Goal: Information Seeking & Learning: Check status

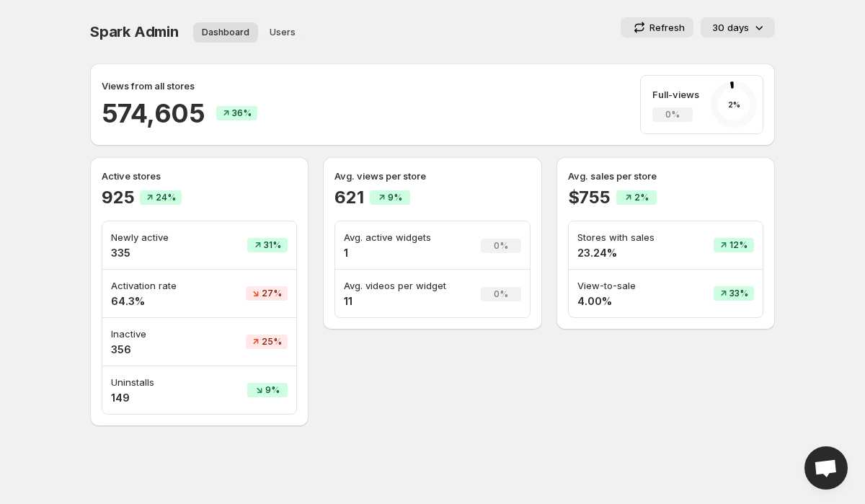
click at [745, 25] on p "30 days" at bounding box center [730, 27] width 37 height 14
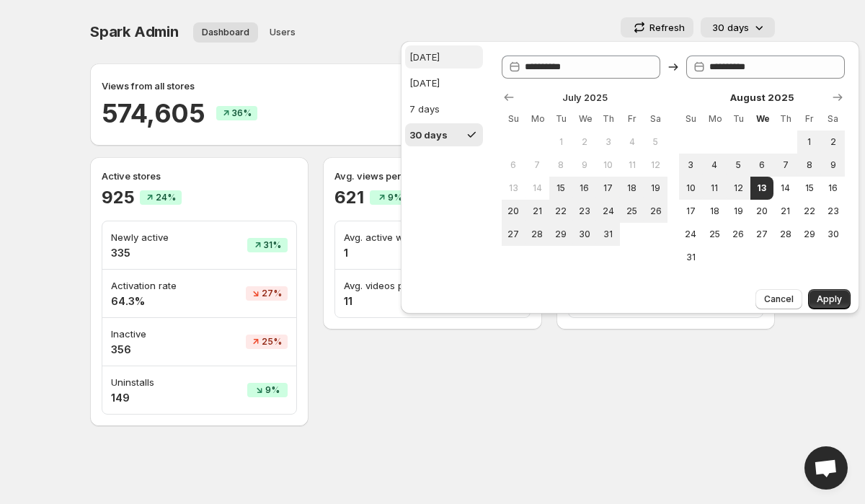
click at [421, 53] on div "[DATE]" at bounding box center [425, 57] width 30 height 14
type input "**********"
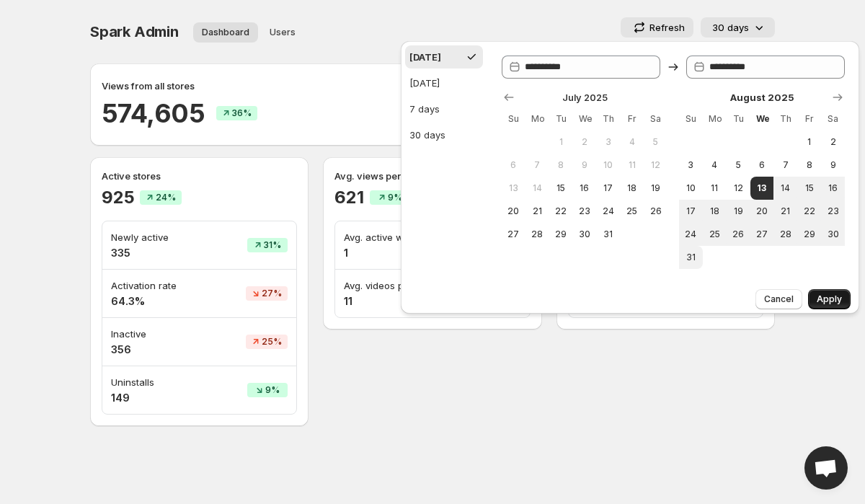
click at [831, 303] on span "Apply" at bounding box center [829, 299] width 25 height 12
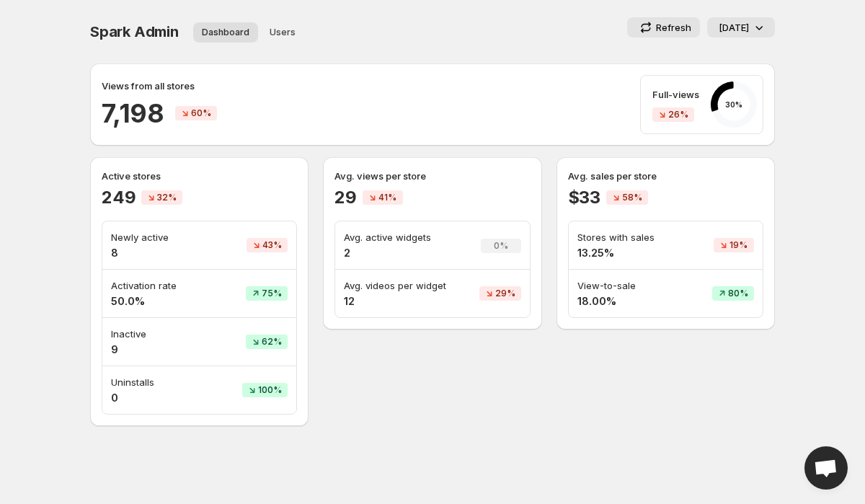
click at [131, 111] on h2 "7,198" at bounding box center [133, 113] width 62 height 35
click at [290, 97] on div "Views from all stores 7,198 60% Full-views 26% 30 %" at bounding box center [433, 104] width 662 height 59
click at [139, 111] on h2 "7,198" at bounding box center [133, 113] width 62 height 35
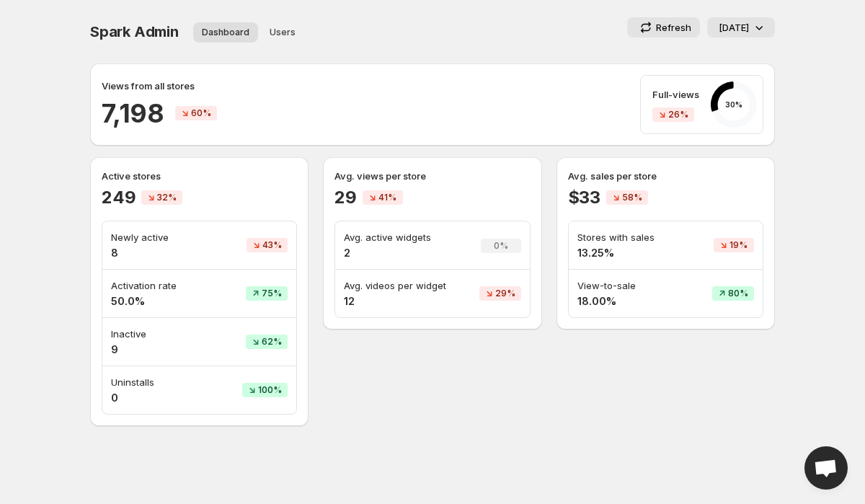
click at [139, 111] on h2 "7,198" at bounding box center [133, 113] width 62 height 35
click at [339, 105] on div "Views from all stores 7,198 60% Full-views 26% 30 %" at bounding box center [433, 104] width 662 height 59
click at [508, 90] on div "Views from all stores 7,198 60% Full-views 26% 30 %" at bounding box center [433, 104] width 662 height 59
click at [119, 338] on p "Inactive" at bounding box center [157, 334] width 93 height 14
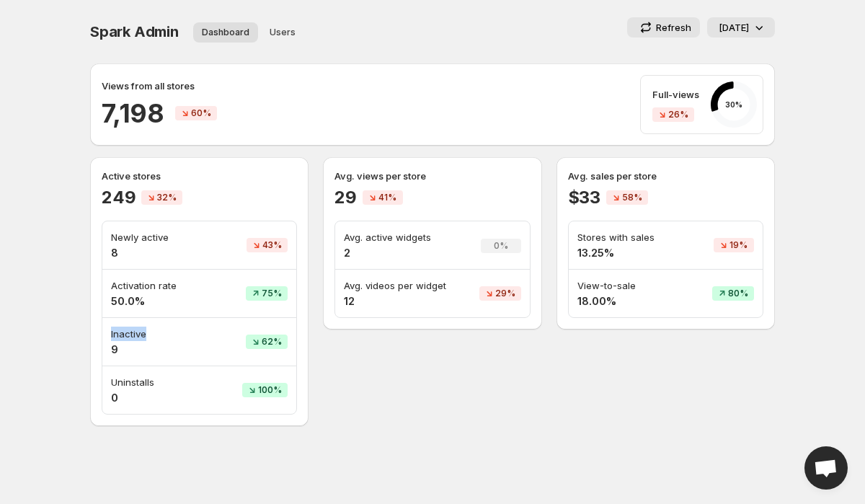
click at [119, 338] on p "Inactive" at bounding box center [157, 334] width 93 height 14
click at [178, 273] on td "Activation rate 50.0%" at bounding box center [157, 294] width 110 height 48
click at [386, 280] on p "Avg. videos per widget" at bounding box center [400, 285] width 112 height 14
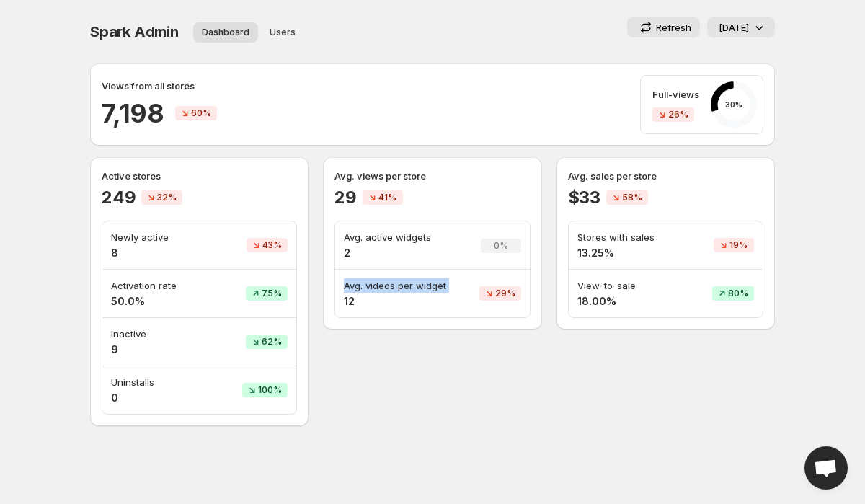
click at [425, 285] on p "Avg. videos per widget" at bounding box center [400, 285] width 112 height 14
click at [415, 246] on h4 "2" at bounding box center [400, 253] width 112 height 14
click at [469, 181] on p "Avg. views per store" at bounding box center [432, 176] width 195 height 14
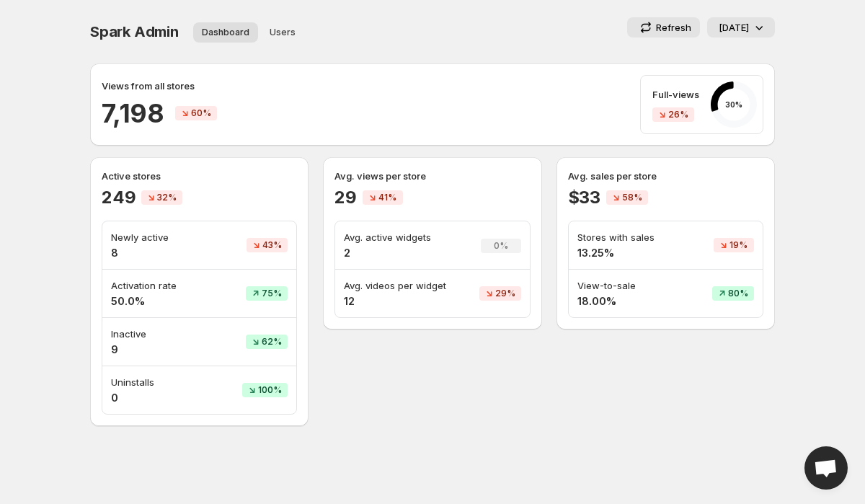
click at [689, 90] on p "Full-views" at bounding box center [676, 94] width 47 height 14
click at [441, 119] on div "Views from all stores 7,198 60% Full-views 26% 30 %" at bounding box center [433, 104] width 662 height 59
click at [143, 237] on p "Newly active" at bounding box center [157, 237] width 93 height 14
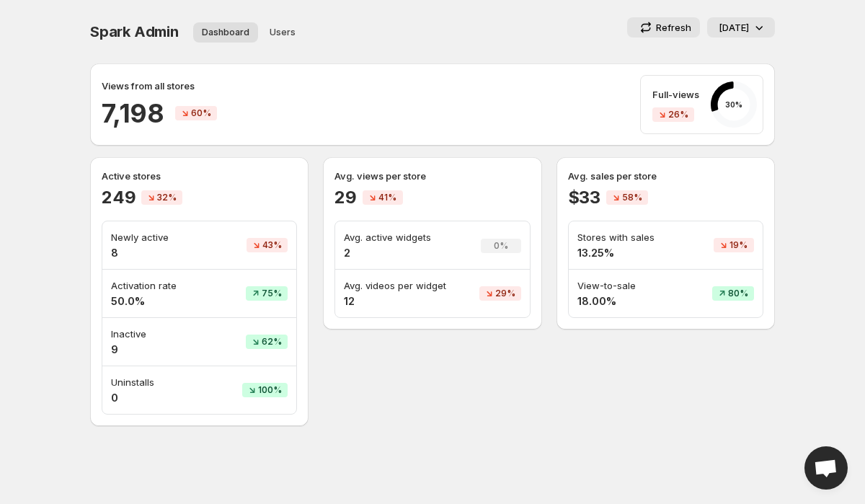
click at [143, 237] on p "Newly active" at bounding box center [157, 237] width 93 height 14
click at [181, 233] on p "Newly active" at bounding box center [157, 237] width 93 height 14
click at [128, 180] on p "Active stores" at bounding box center [199, 176] width 195 height 14
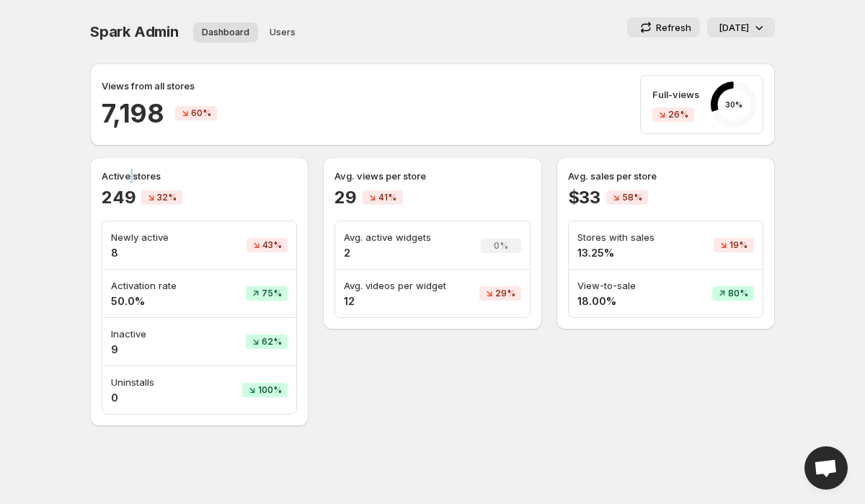
click at [128, 180] on p "Active stores" at bounding box center [199, 176] width 195 height 14
click at [153, 177] on p "Active stores" at bounding box center [199, 176] width 195 height 14
click at [197, 177] on p "Active stores" at bounding box center [199, 176] width 195 height 14
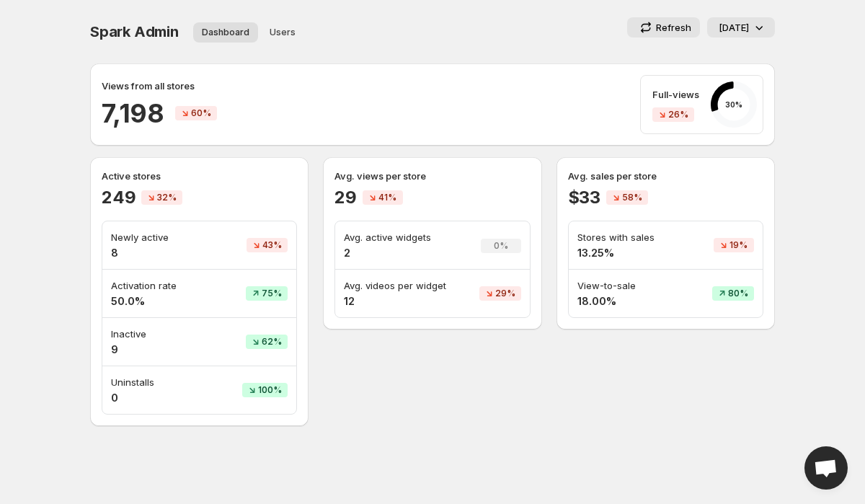
click at [138, 179] on p "Active stores" at bounding box center [199, 176] width 195 height 14
click at [187, 182] on p "Active stores" at bounding box center [199, 176] width 195 height 14
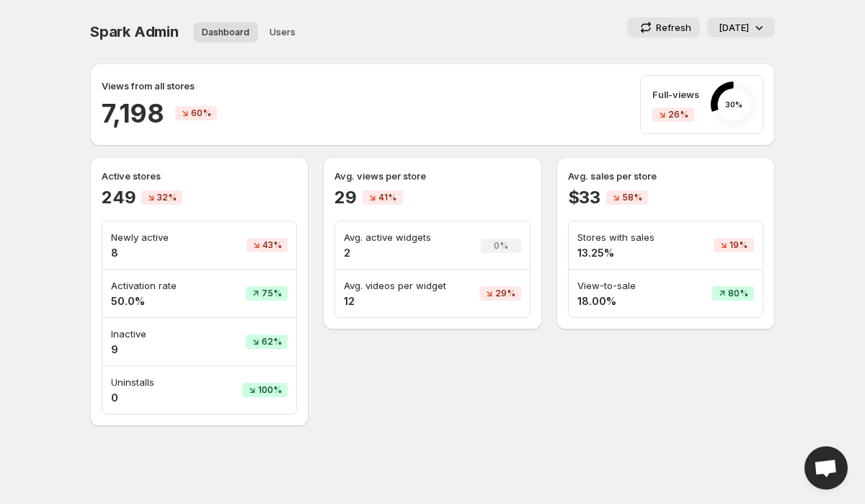
click at [187, 182] on p "Active stores" at bounding box center [199, 176] width 195 height 14
click at [126, 182] on p "Active stores" at bounding box center [199, 176] width 195 height 14
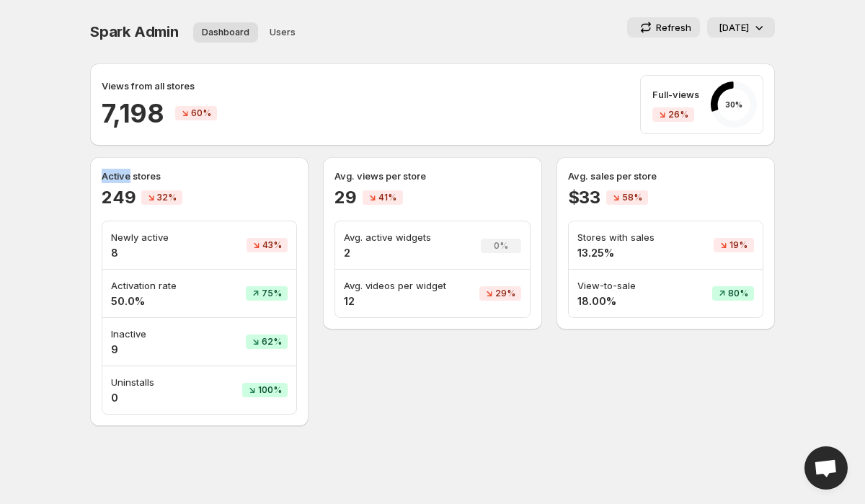
click at [126, 182] on p "Active stores" at bounding box center [199, 176] width 195 height 14
click at [123, 338] on p "Inactive" at bounding box center [157, 334] width 93 height 14
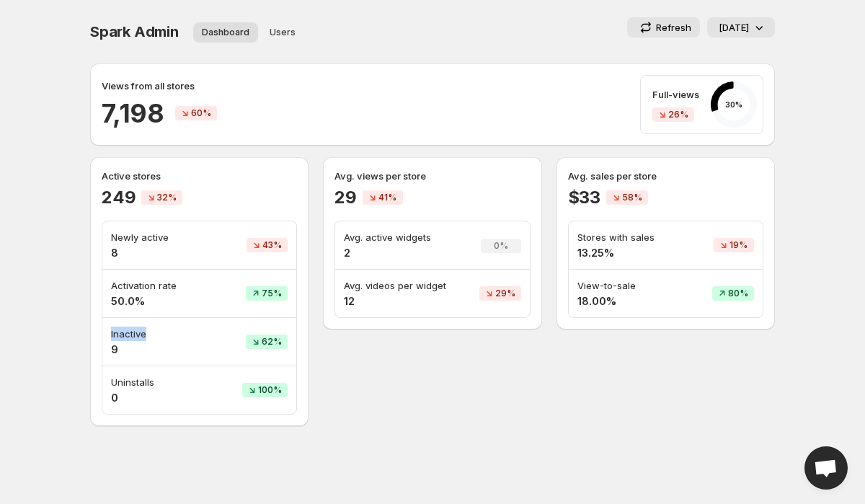
click at [123, 338] on p "Inactive" at bounding box center [157, 334] width 93 height 14
click at [171, 334] on p "Inactive" at bounding box center [157, 334] width 93 height 14
click at [136, 292] on p "Activation rate" at bounding box center [157, 285] width 93 height 14
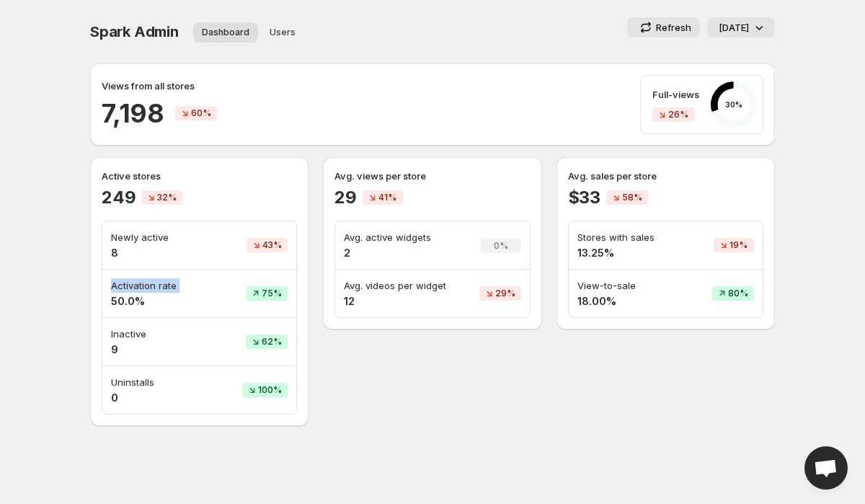
click at [154, 290] on p "Activation rate" at bounding box center [157, 285] width 93 height 14
click at [388, 234] on p "Avg. active widgets" at bounding box center [400, 237] width 112 height 14
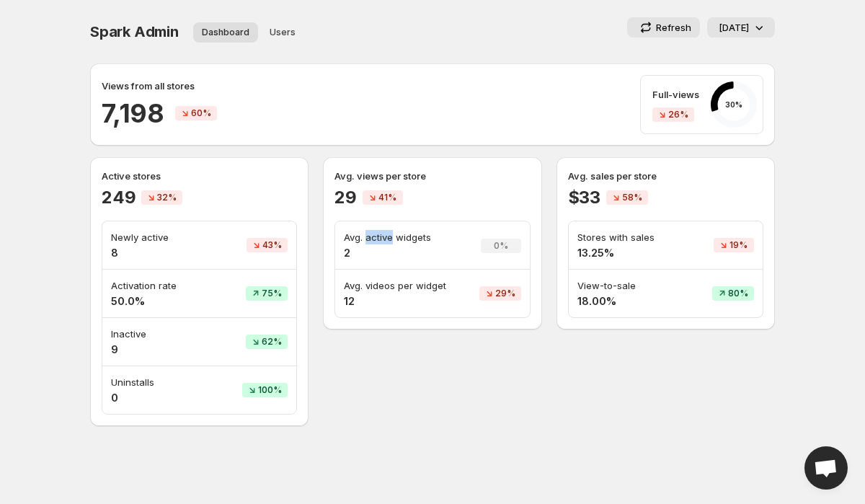
click at [388, 234] on p "Avg. active widgets" at bounding box center [400, 237] width 112 height 14
click at [467, 306] on td "29%" at bounding box center [498, 294] width 64 height 48
click at [750, 43] on div "Spark Admin Dashboard Users More views Dashboard Users More views Refresh [DATE]" at bounding box center [432, 31] width 685 height 29
click at [749, 32] on div "[DATE]" at bounding box center [743, 27] width 48 height 14
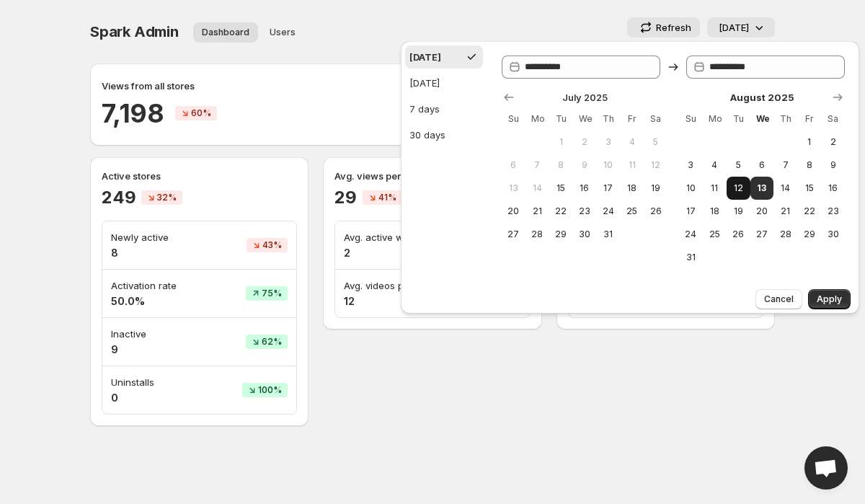
click at [741, 198] on button "12" at bounding box center [739, 188] width 24 height 23
type input "**********"
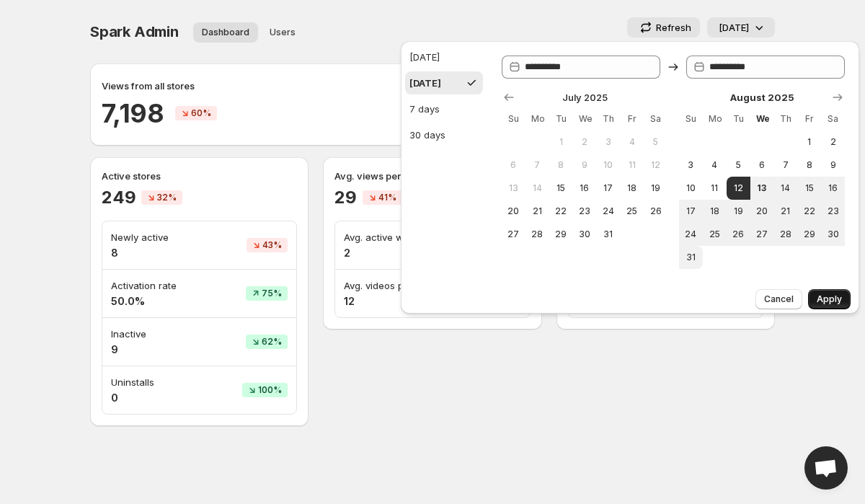
click at [833, 299] on span "Apply" at bounding box center [829, 299] width 25 height 12
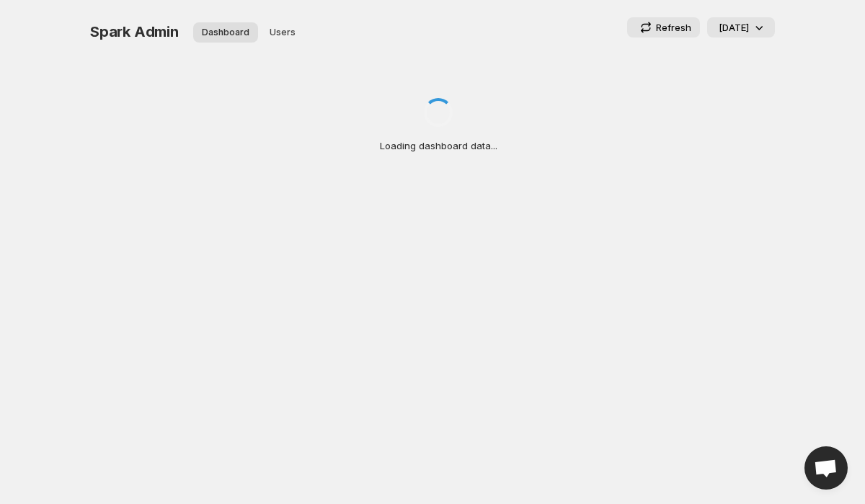
click at [123, 30] on span "Spark Admin" at bounding box center [134, 31] width 89 height 17
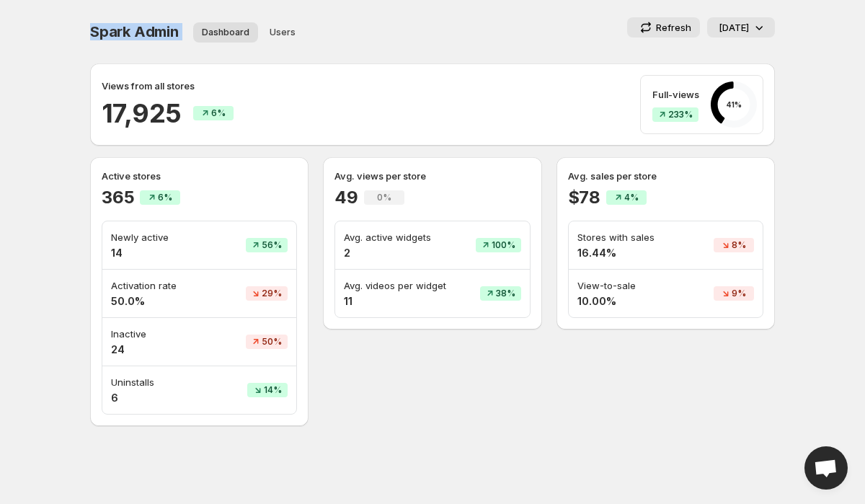
click at [159, 28] on span "Spark Admin" at bounding box center [134, 31] width 89 height 17
click at [759, 24] on icon at bounding box center [759, 27] width 14 height 14
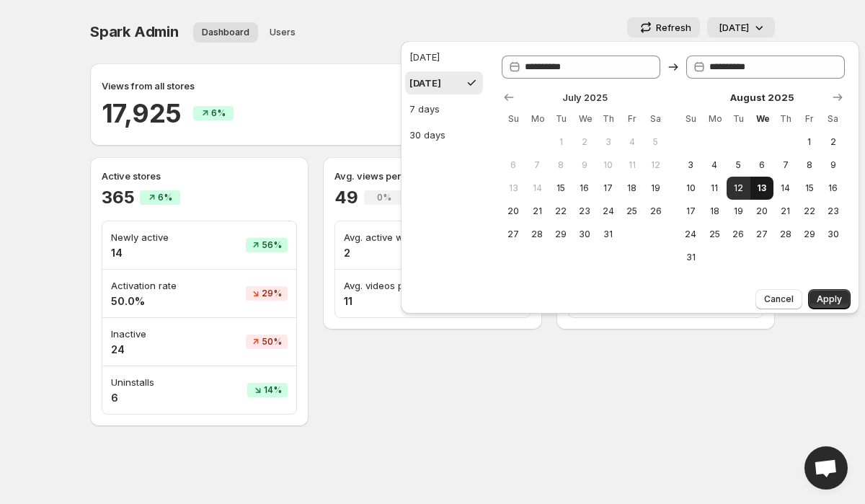
click at [762, 181] on button "13" at bounding box center [763, 188] width 24 height 23
type input "**********"
click at [765, 195] on button "13" at bounding box center [763, 188] width 24 height 23
type input "**********"
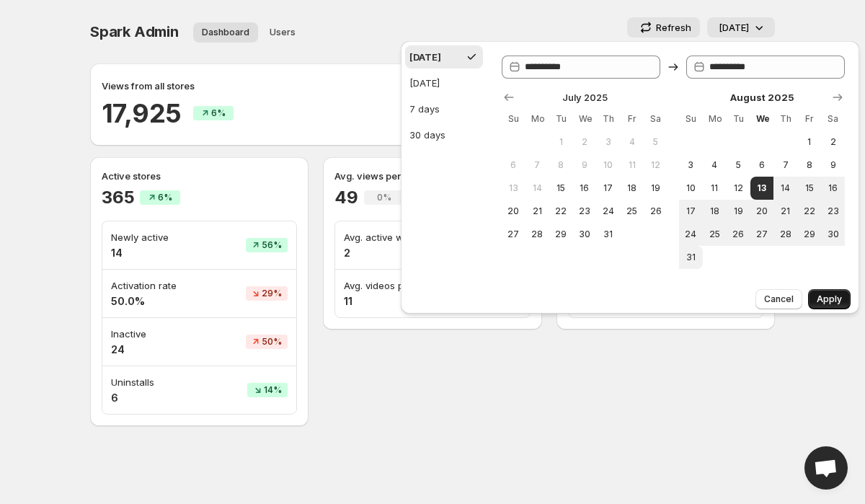
click at [838, 306] on button "Apply" at bounding box center [829, 299] width 43 height 20
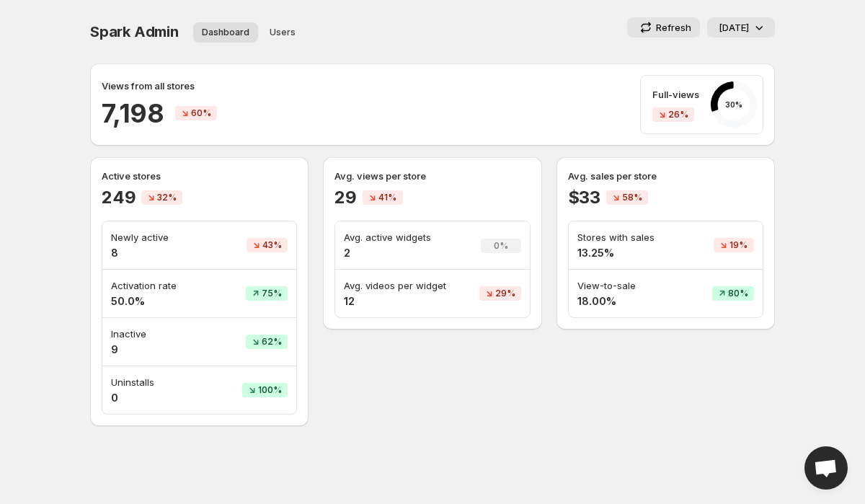
click at [635, 189] on div "$33 58%" at bounding box center [665, 197] width 195 height 23
click at [680, 169] on p "Avg. sales per store" at bounding box center [665, 176] width 195 height 14
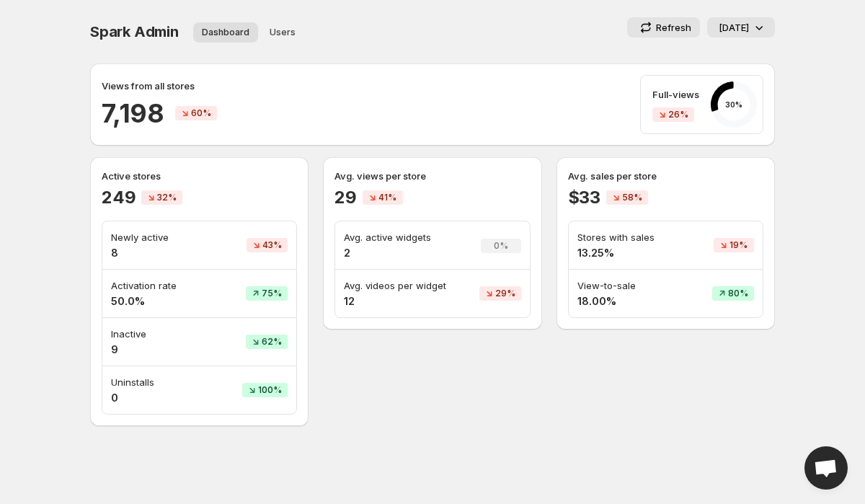
click at [103, 310] on td "Activation rate 50.0%" at bounding box center [157, 294] width 110 height 48
click at [138, 333] on p "Inactive" at bounding box center [157, 334] width 93 height 14
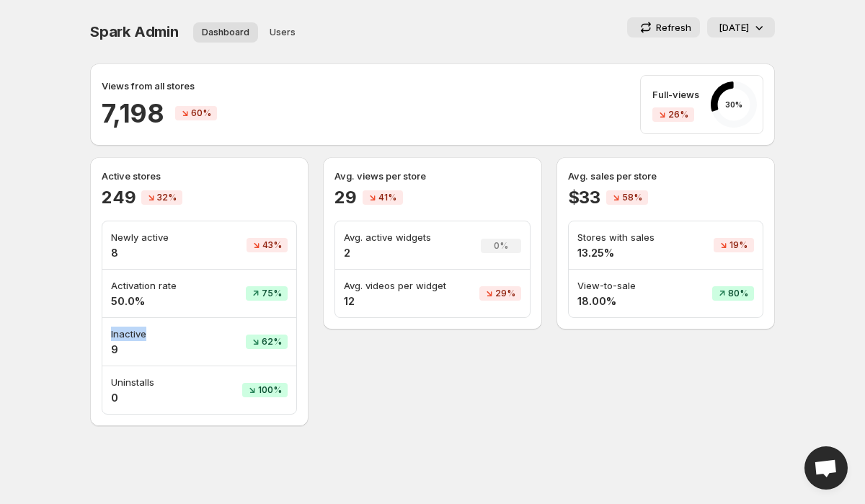
click at [138, 333] on p "Inactive" at bounding box center [157, 334] width 93 height 14
click at [177, 344] on h4 "9" at bounding box center [157, 350] width 93 height 14
click at [138, 237] on p "Newly active" at bounding box center [157, 237] width 93 height 14
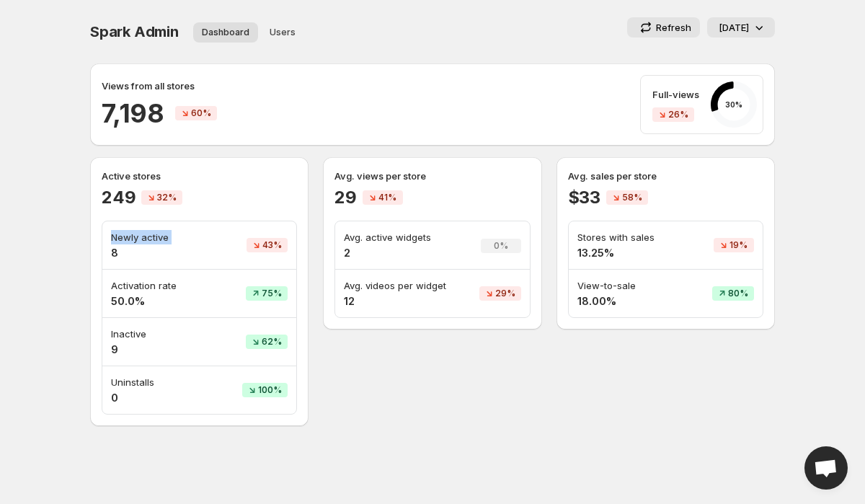
click at [187, 237] on p "Newly active" at bounding box center [157, 237] width 93 height 14
click at [751, 32] on div "[DATE]" at bounding box center [743, 27] width 48 height 14
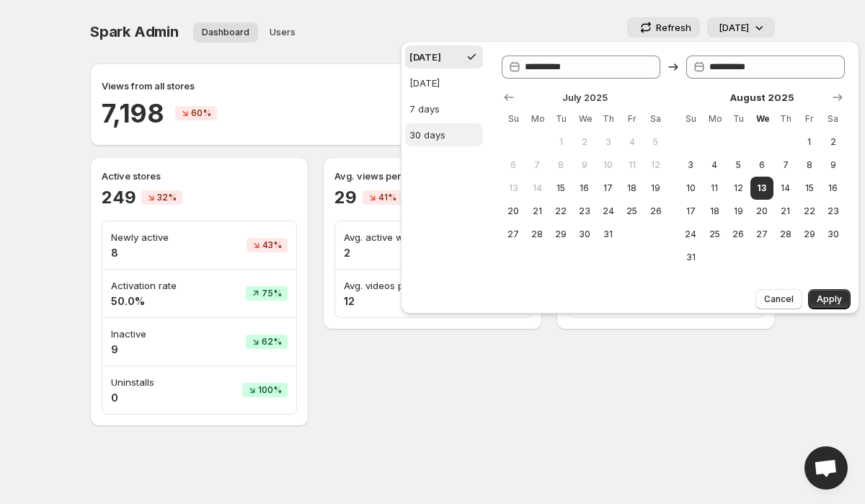
click at [451, 136] on button "30 days" at bounding box center [444, 134] width 78 height 23
type input "**********"
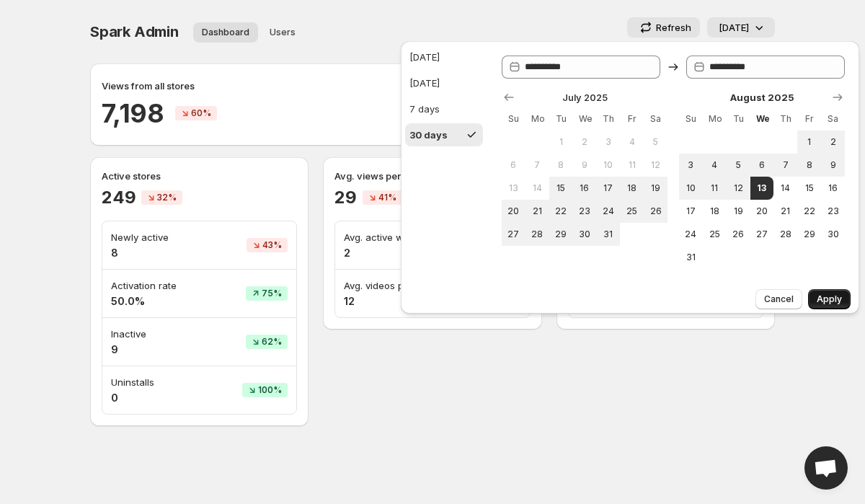
click at [835, 301] on span "Apply" at bounding box center [829, 299] width 25 height 12
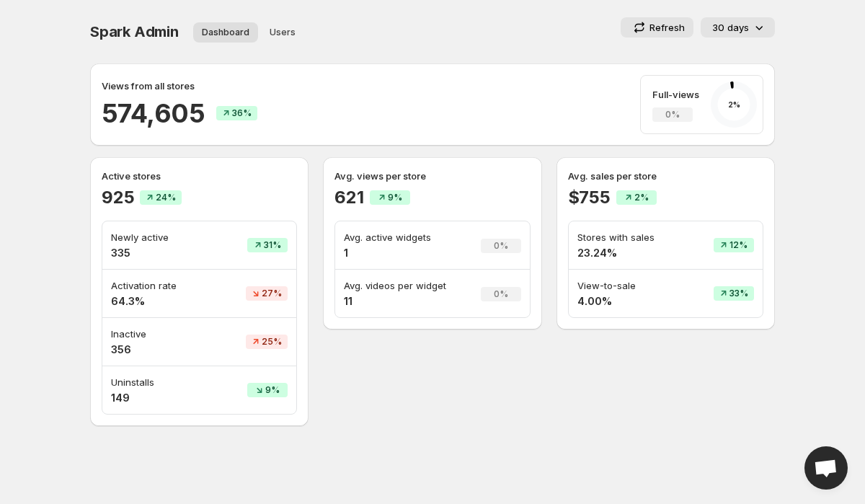
click at [119, 253] on h4 "335" at bounding box center [159, 253] width 96 height 14
click at [146, 235] on p "Newly active" at bounding box center [159, 237] width 96 height 14
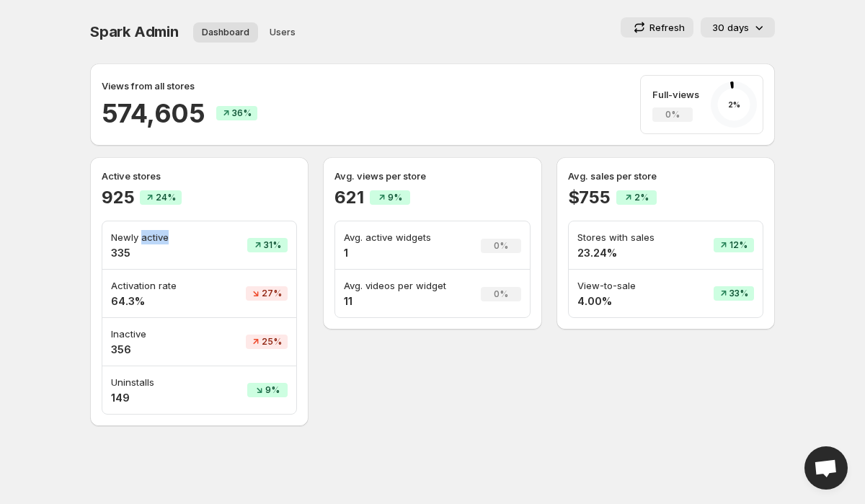
click at [146, 235] on p "Newly active" at bounding box center [159, 237] width 96 height 14
click at [125, 337] on p "Inactive" at bounding box center [159, 334] width 96 height 14
click at [152, 343] on h4 "356" at bounding box center [159, 350] width 96 height 14
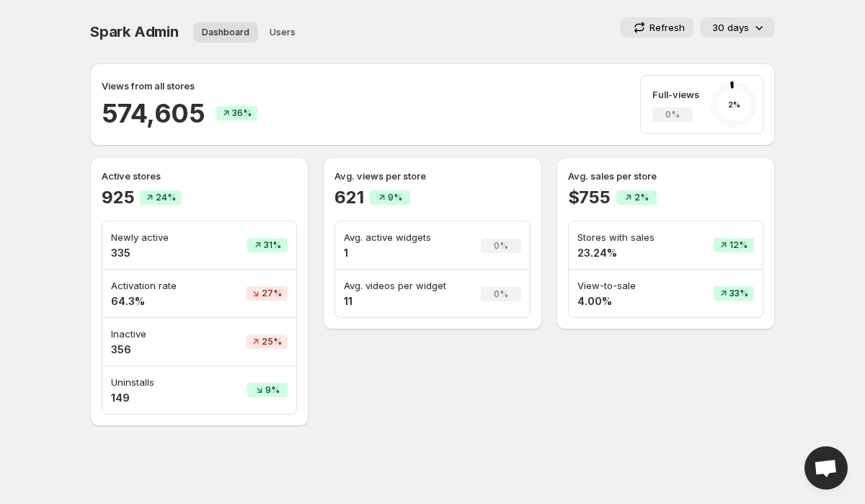
click at [143, 286] on p "Activation rate" at bounding box center [159, 285] width 96 height 14
click at [162, 286] on p "Activation rate" at bounding box center [159, 285] width 96 height 14
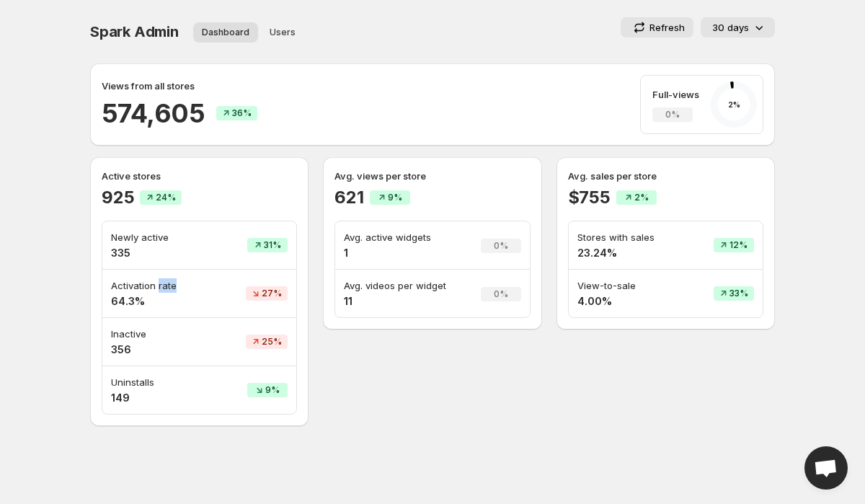
click at [162, 286] on p "Activation rate" at bounding box center [159, 285] width 96 height 14
click at [121, 300] on h4 "64.3%" at bounding box center [159, 301] width 96 height 14
click at [171, 287] on p "Activation rate" at bounding box center [159, 285] width 96 height 14
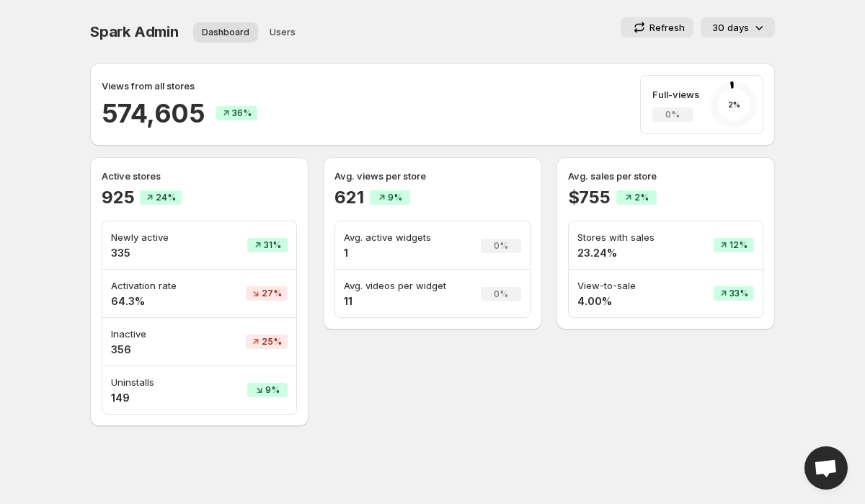
click at [171, 287] on p "Activation rate" at bounding box center [159, 285] width 96 height 14
click at [131, 284] on p "Activation rate" at bounding box center [159, 285] width 96 height 14
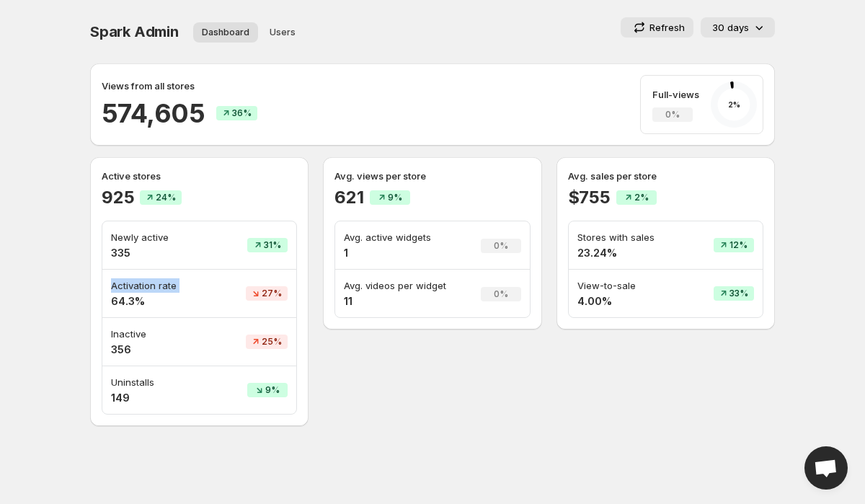
click at [146, 239] on p "Newly active" at bounding box center [159, 237] width 96 height 14
click at [205, 268] on td "Newly active 335" at bounding box center [158, 245] width 113 height 48
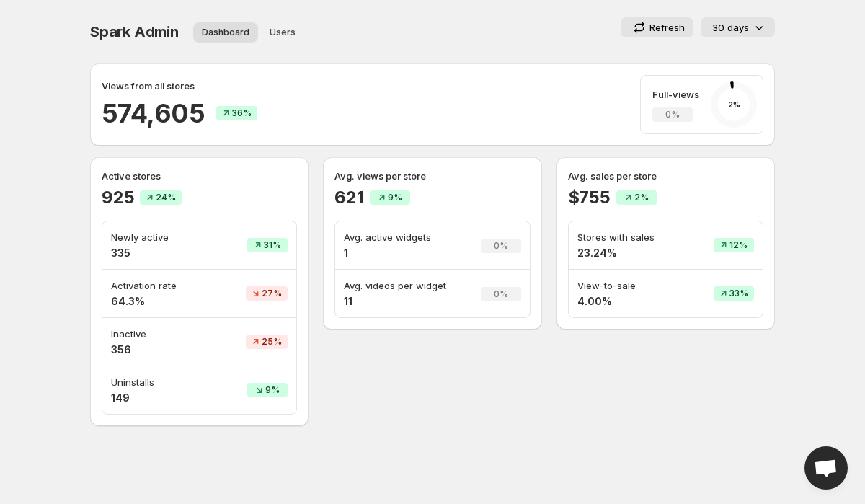
click at [392, 185] on div "Avg. views per store 621 9%" at bounding box center [432, 189] width 195 height 40
click at [397, 180] on p "Avg. views per store" at bounding box center [432, 176] width 195 height 14
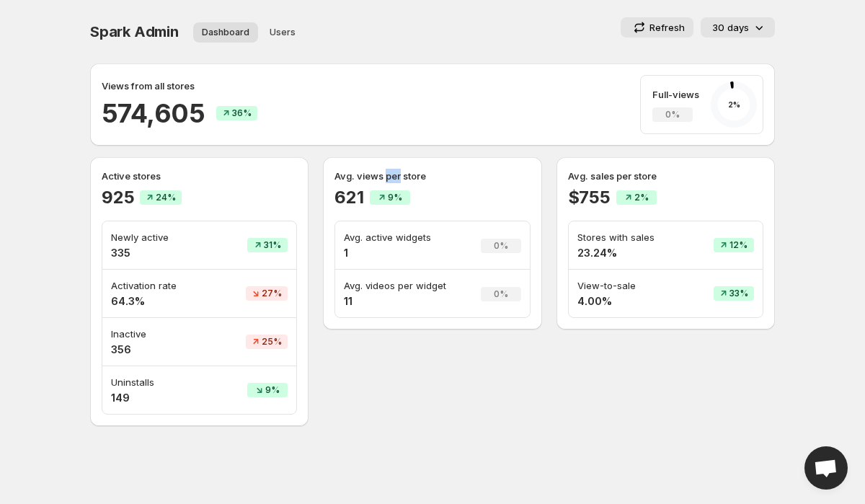
click at [397, 180] on p "Avg. views per store" at bounding box center [432, 176] width 195 height 14
click at [449, 182] on p "Avg. views per store" at bounding box center [432, 176] width 195 height 14
click at [136, 31] on span "Spark Admin" at bounding box center [134, 31] width 89 height 17
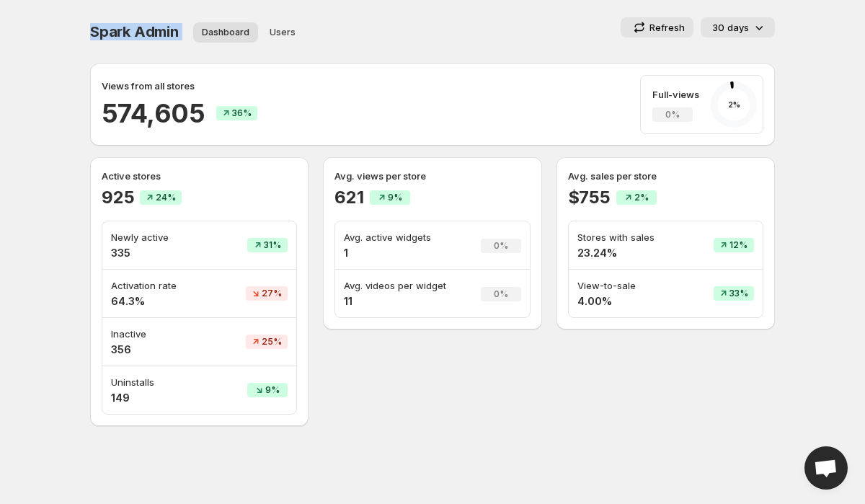
click at [412, 66] on div "Views from all stores 574,605 36% Full-views 0% 2 %" at bounding box center [432, 104] width 685 height 82
click at [128, 30] on span "Spark Admin" at bounding box center [134, 31] width 89 height 17
click at [153, 44] on div "Spark Admin Dashboard Users More views Dashboard Users More views" at bounding box center [236, 31] width 293 height 29
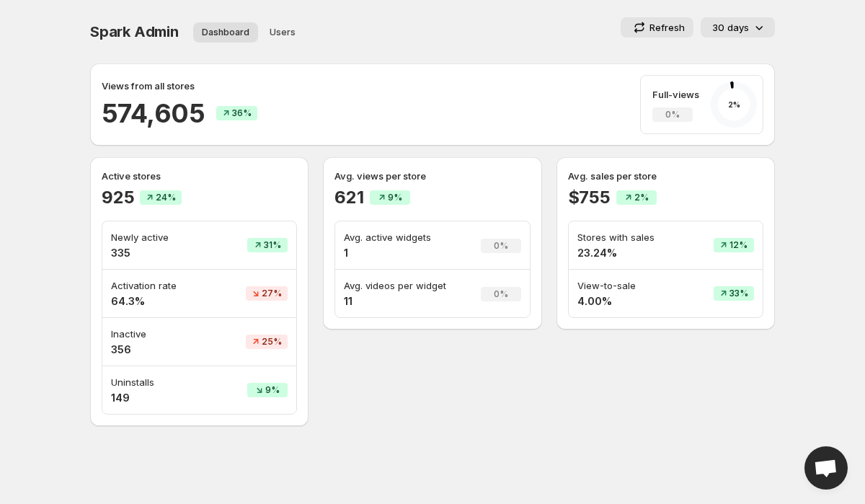
click at [761, 32] on icon at bounding box center [759, 27] width 14 height 14
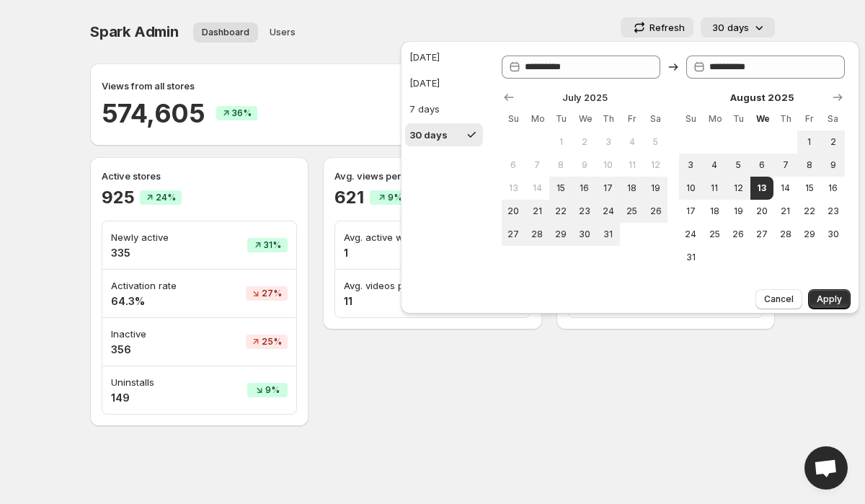
click at [412, 18] on div "Refresh 30 days" at bounding box center [585, 27] width 380 height 20
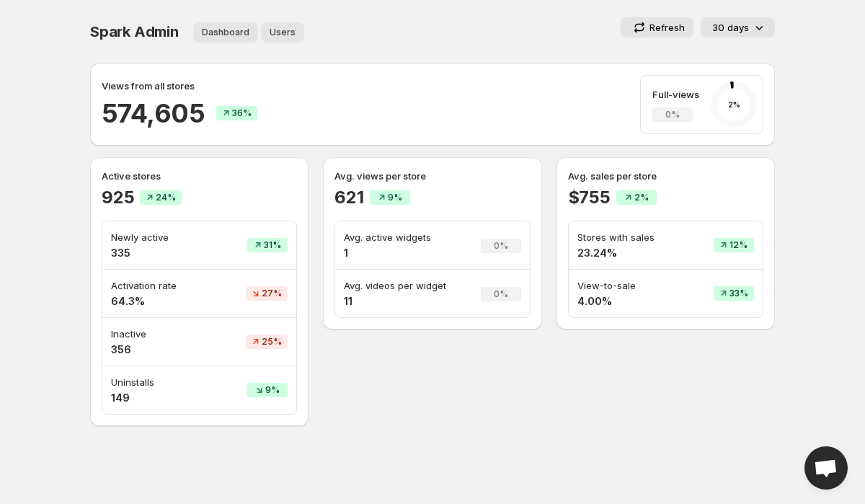
click at [274, 36] on span "Users" at bounding box center [283, 33] width 26 height 12
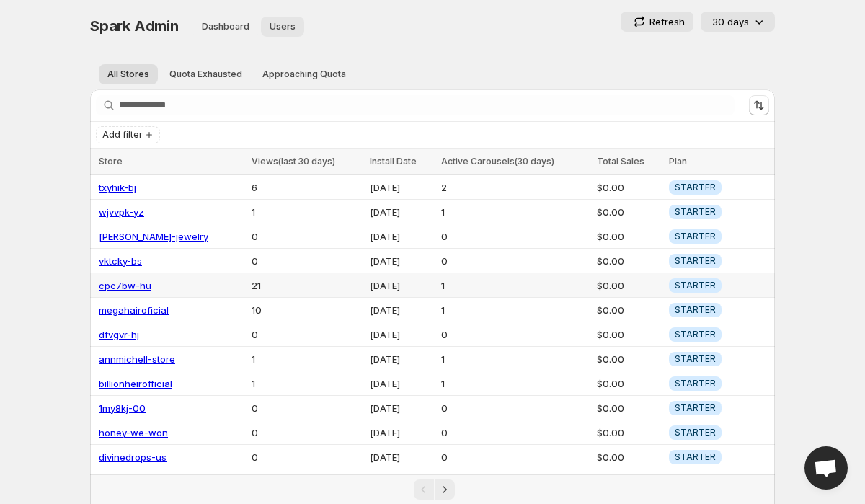
scroll to position [189, 0]
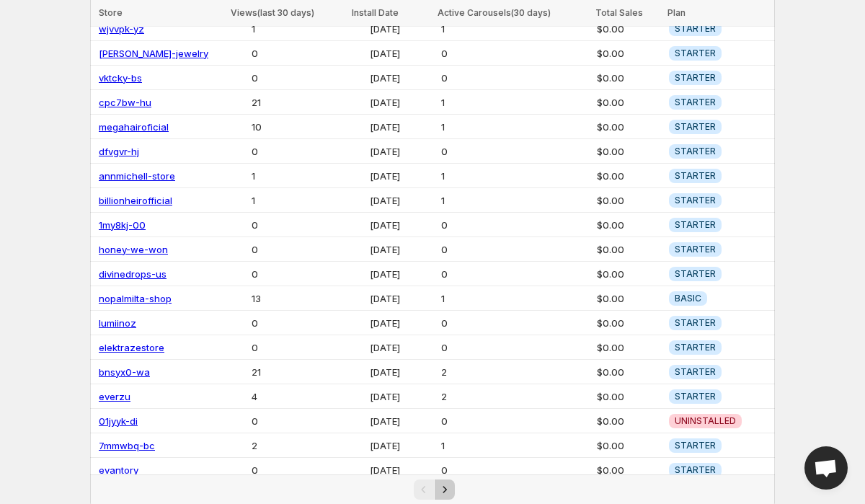
click at [447, 486] on icon "Next" at bounding box center [445, 489] width 14 height 14
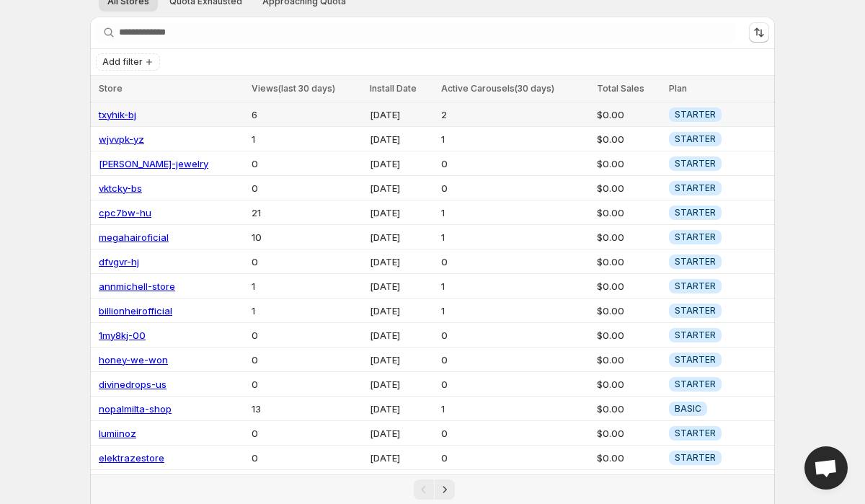
scroll to position [0, 0]
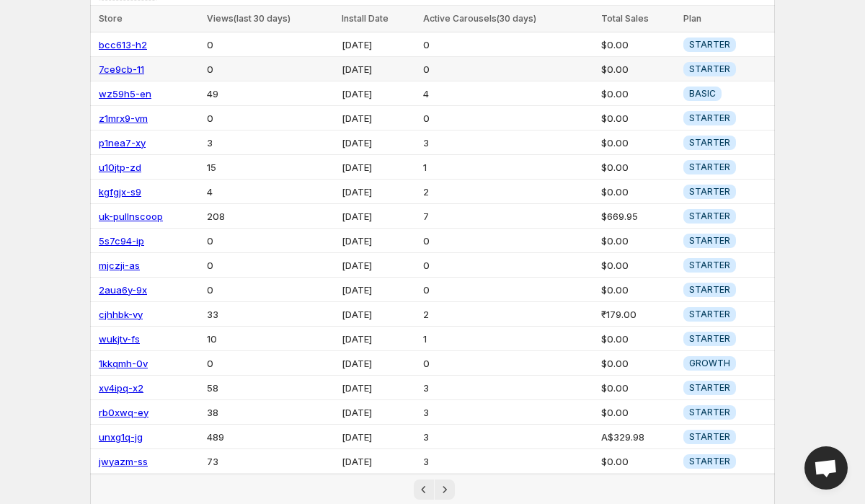
scroll to position [159, 0]
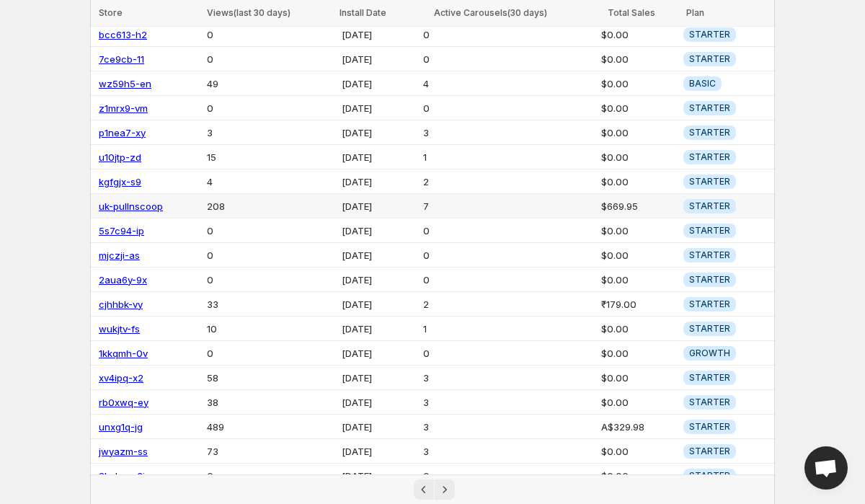
click at [368, 203] on td "[DATE]" at bounding box center [377, 206] width 81 height 25
click at [629, 205] on td "$669.95" at bounding box center [638, 206] width 82 height 25
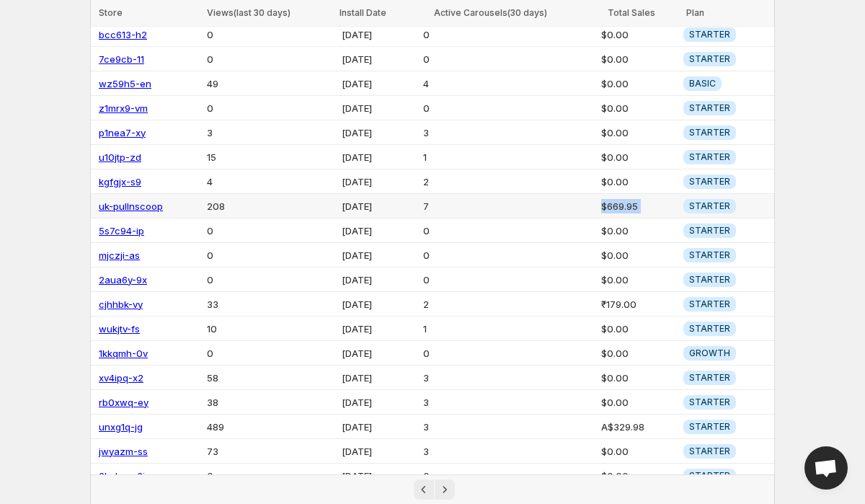
click at [629, 205] on td "$669.95" at bounding box center [638, 206] width 82 height 25
click at [642, 205] on td "$669.95" at bounding box center [638, 206] width 82 height 25
click at [615, 415] on td "A$329.98" at bounding box center [638, 427] width 82 height 25
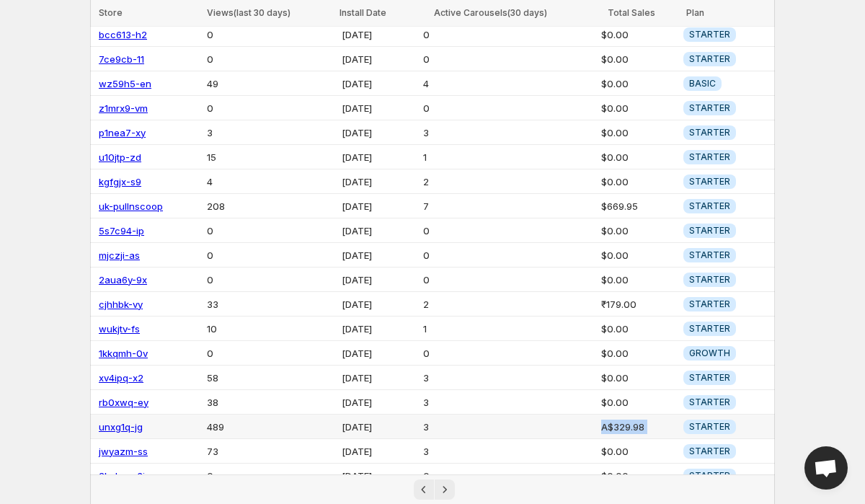
click at [622, 420] on td "A$329.98" at bounding box center [638, 427] width 82 height 25
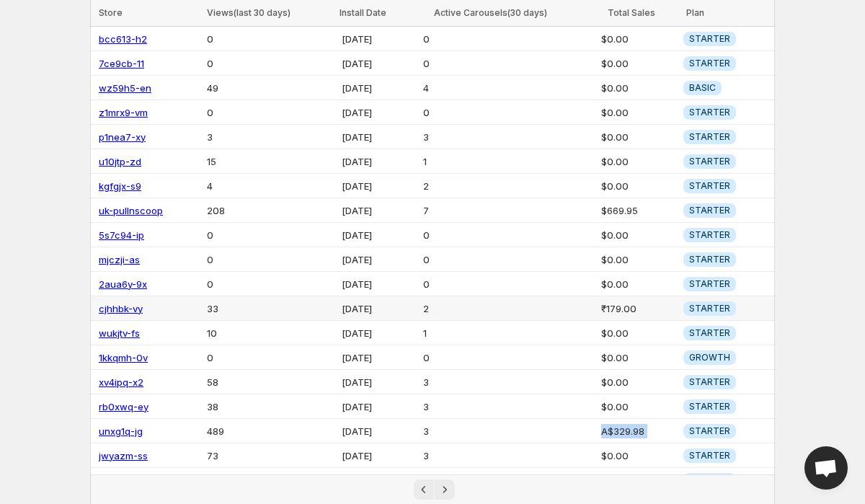
scroll to position [189, 0]
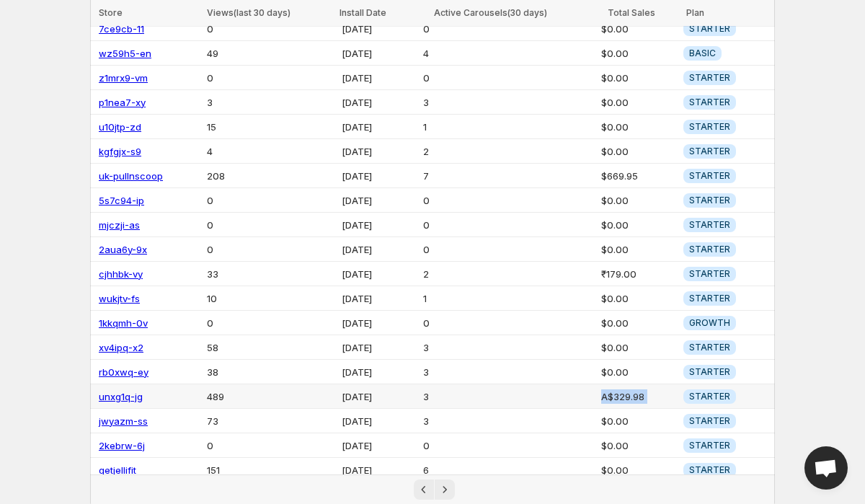
click at [617, 386] on td "A$329.98" at bounding box center [638, 396] width 82 height 25
click at [637, 391] on td "A$329.98" at bounding box center [638, 396] width 82 height 25
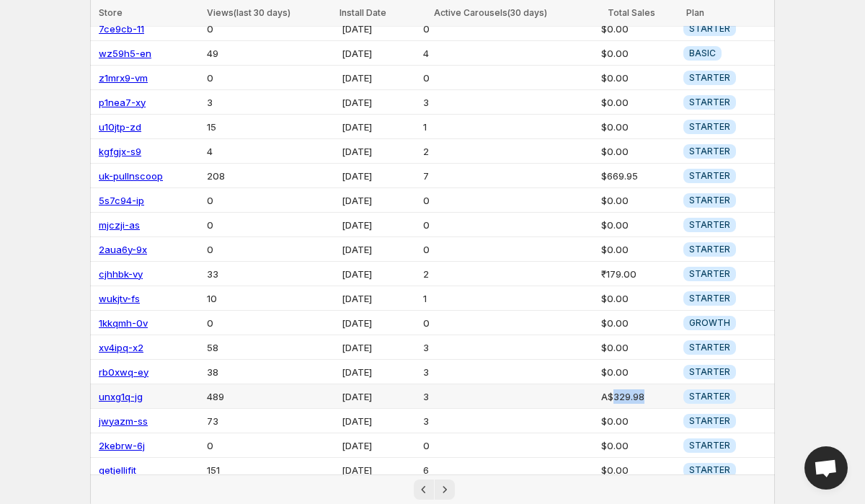
click at [637, 391] on td "A$329.98" at bounding box center [638, 396] width 82 height 25
click at [653, 391] on td "A$329.98" at bounding box center [638, 396] width 82 height 25
click at [624, 394] on td "A$329.98" at bounding box center [638, 396] width 82 height 25
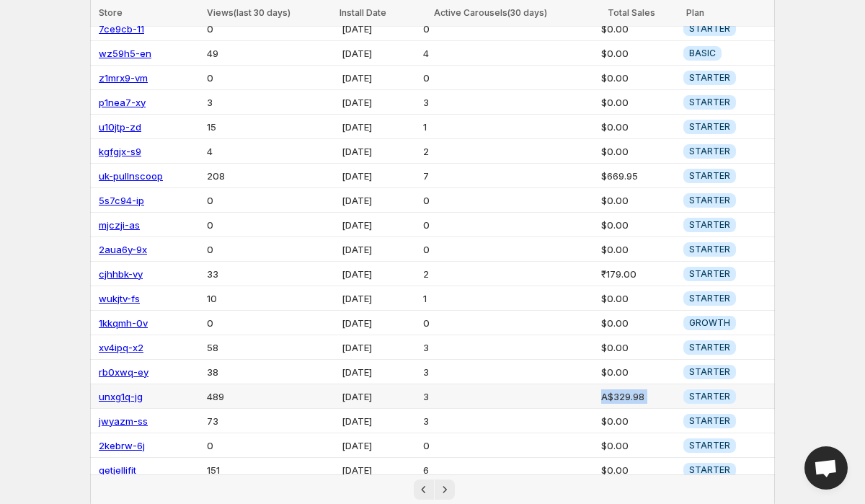
click at [650, 392] on td "A$329.98" at bounding box center [638, 396] width 82 height 25
click at [629, 409] on td "$0.00" at bounding box center [638, 421] width 82 height 25
click at [633, 395] on td "A$329.98" at bounding box center [638, 396] width 82 height 25
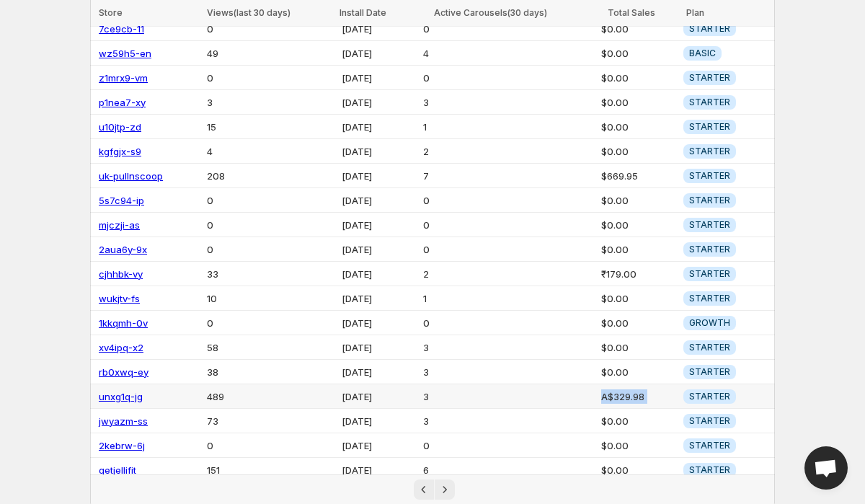
click at [641, 395] on td "A$329.98" at bounding box center [638, 396] width 82 height 25
click at [208, 388] on td "489" at bounding box center [270, 396] width 135 height 25
click at [662, 386] on td "A$329.98" at bounding box center [638, 396] width 82 height 25
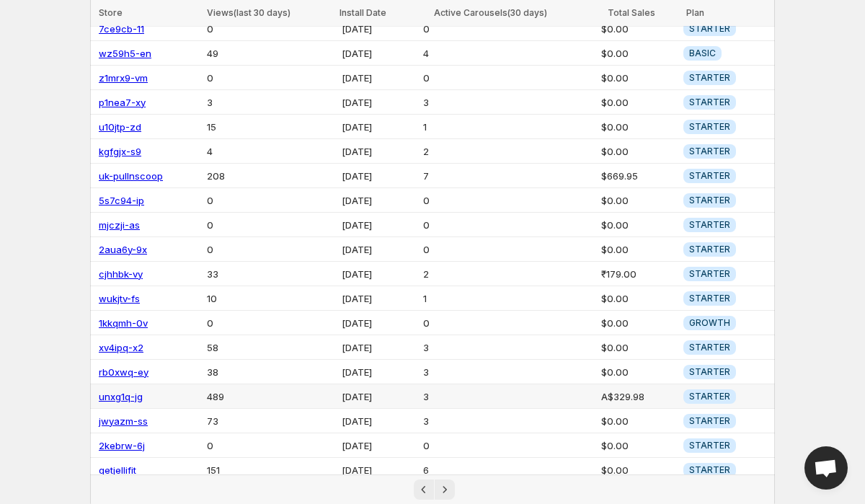
click at [614, 392] on td "A$329.98" at bounding box center [638, 396] width 82 height 25
click at [663, 392] on td "A$329.98" at bounding box center [638, 396] width 82 height 25
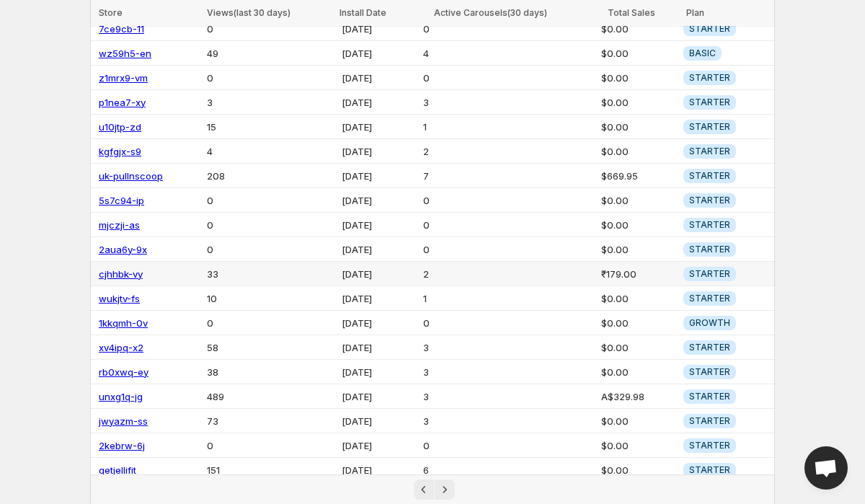
click at [617, 268] on td "₹179.00" at bounding box center [638, 274] width 82 height 25
click at [637, 268] on td "₹179.00" at bounding box center [638, 274] width 82 height 25
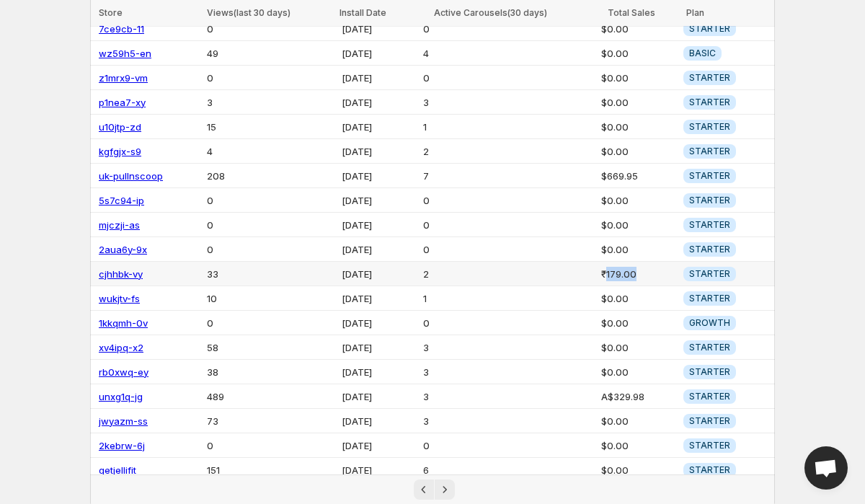
click at [637, 268] on td "₹179.00" at bounding box center [638, 274] width 82 height 25
click at [651, 273] on td "₹179.00" at bounding box center [638, 274] width 82 height 25
click at [609, 165] on td "$669.95" at bounding box center [638, 176] width 82 height 25
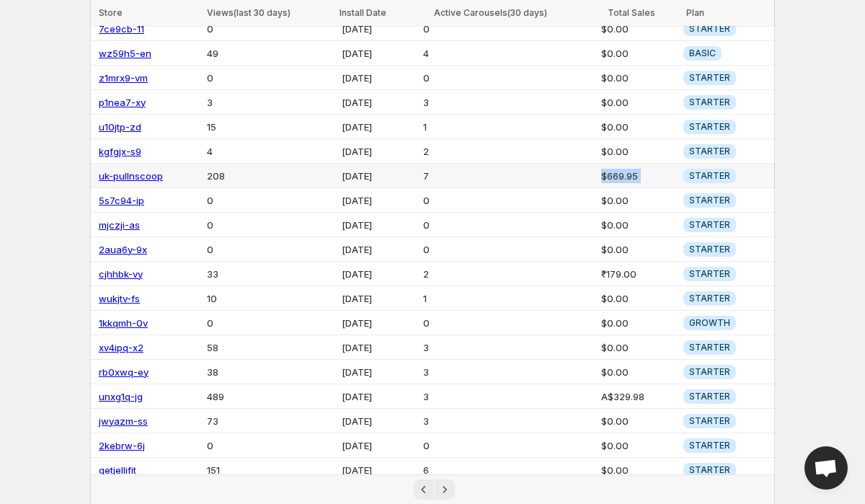
click at [618, 169] on td "$669.95" at bounding box center [638, 176] width 82 height 25
click at [443, 495] on icon "Next" at bounding box center [445, 489] width 14 height 14
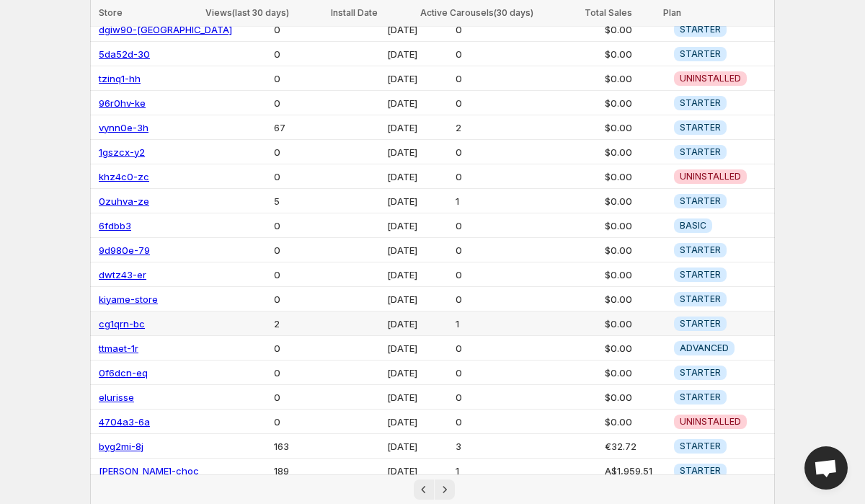
scroll to position [189, 0]
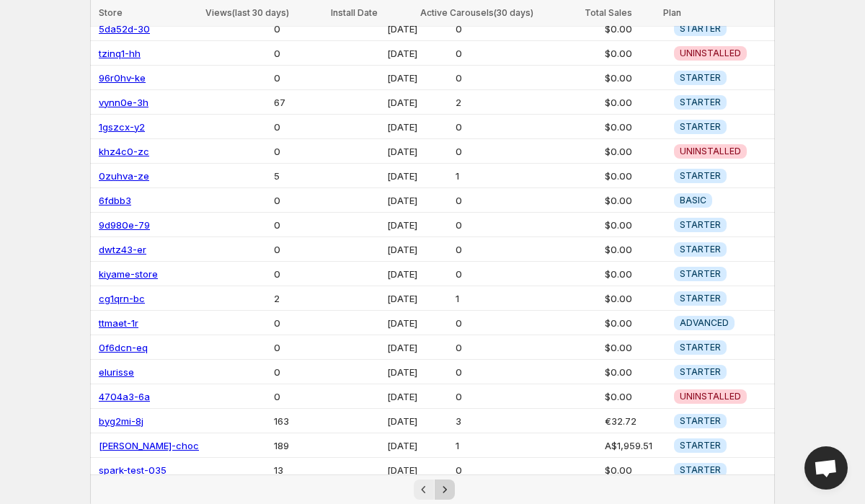
click at [446, 487] on icon "Next" at bounding box center [445, 489] width 14 height 14
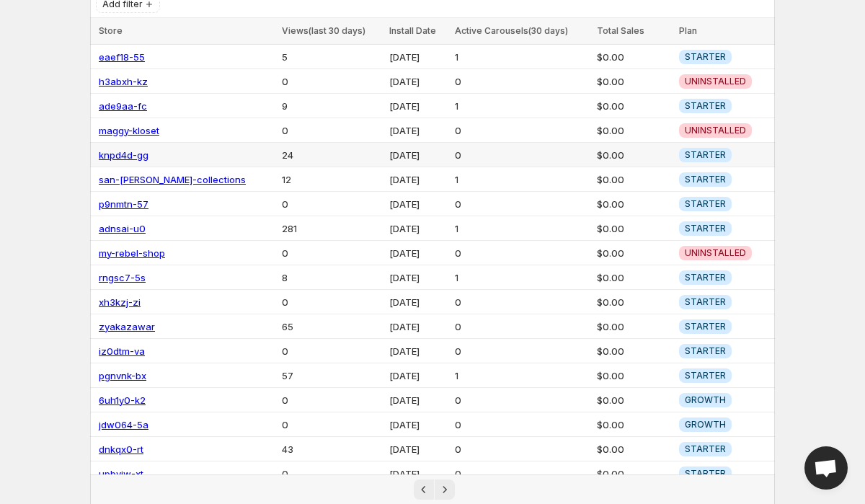
scroll to position [189, 0]
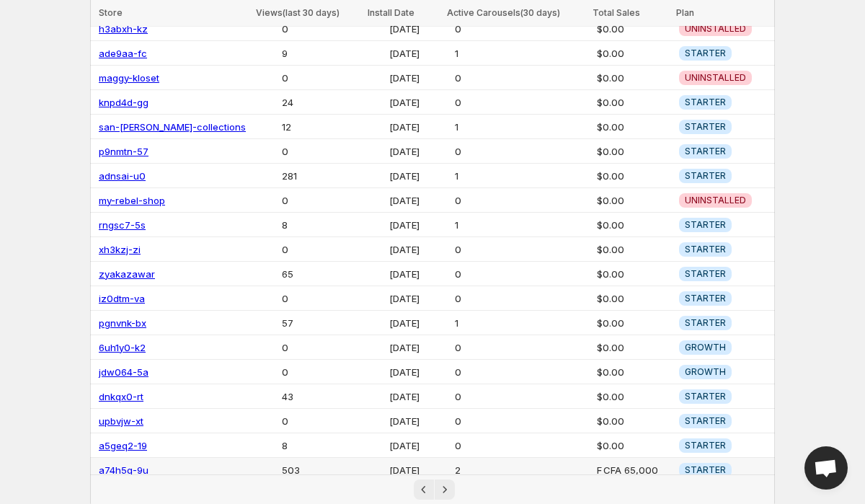
click at [385, 467] on td "[DATE]" at bounding box center [417, 470] width 65 height 25
click at [409, 461] on td "[DATE]" at bounding box center [417, 470] width 65 height 25
click at [454, 462] on td "2" at bounding box center [522, 470] width 143 height 25
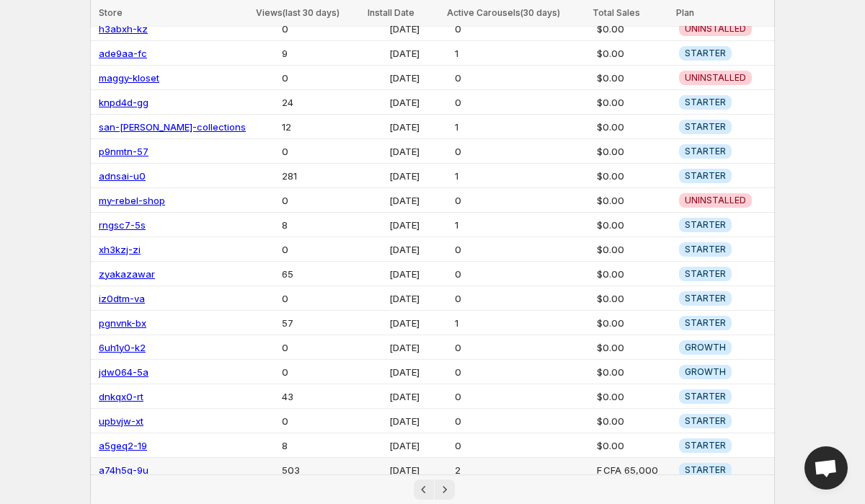
click at [454, 462] on td "2" at bounding box center [522, 470] width 143 height 25
click at [116, 464] on link "a74h5q-9u" at bounding box center [124, 470] width 50 height 12
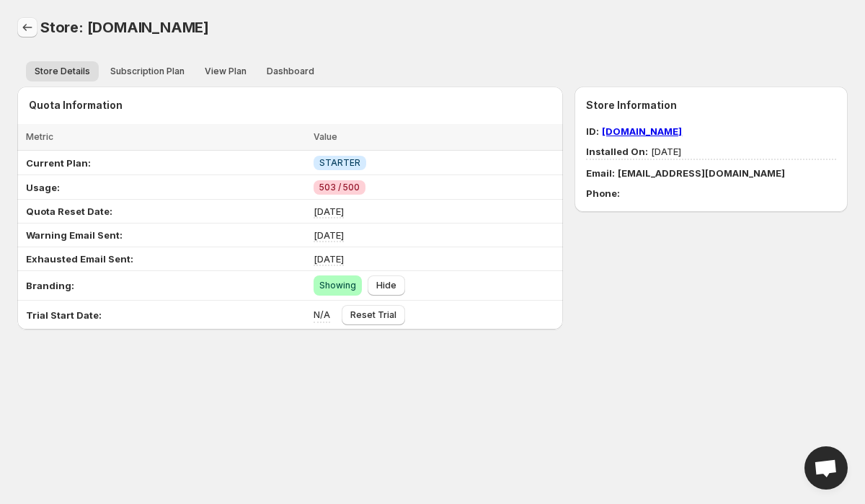
click at [30, 30] on icon "Back" at bounding box center [27, 27] width 14 height 14
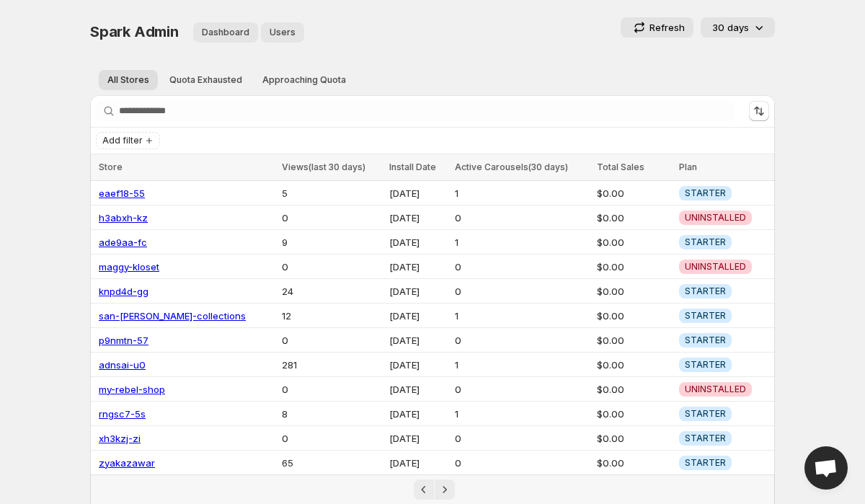
click at [230, 35] on span "Dashboard" at bounding box center [226, 33] width 48 height 12
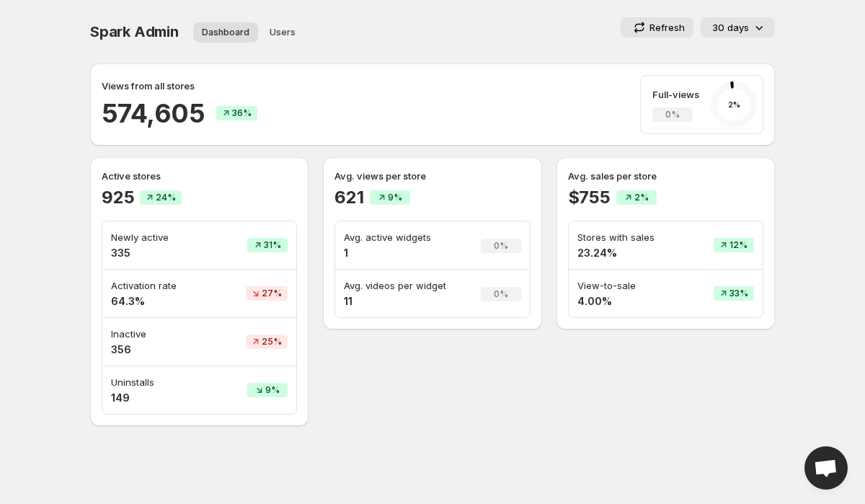
click at [146, 87] on p "Views from all stores" at bounding box center [148, 86] width 93 height 14
click at [173, 123] on h2 "574,605" at bounding box center [153, 113] width 103 height 35
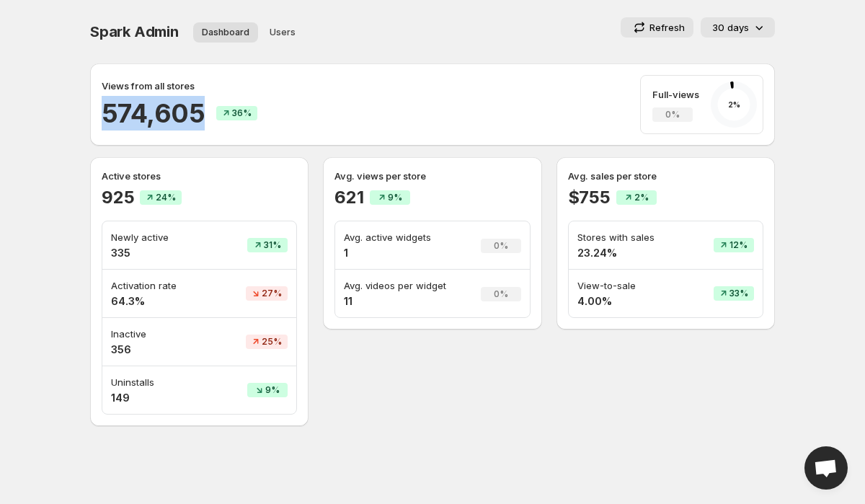
click at [173, 123] on h2 "574,605" at bounding box center [153, 113] width 103 height 35
click at [251, 123] on div "574,605 36%" at bounding box center [180, 113] width 156 height 35
click at [121, 23] on span "Spark Admin" at bounding box center [134, 31] width 89 height 17
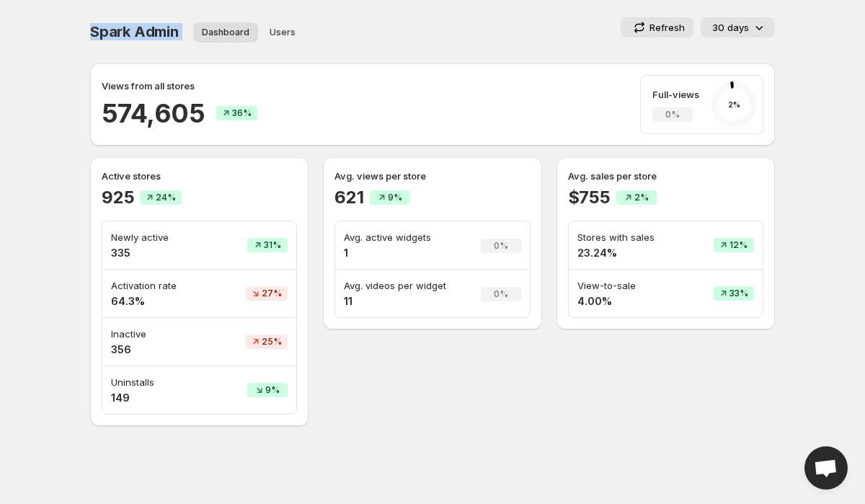
click at [121, 23] on span "Spark Admin" at bounding box center [134, 31] width 89 height 17
click at [377, 44] on div "Spark Admin Dashboard Users More views Dashboard Users More views Refresh 30 da…" at bounding box center [432, 31] width 685 height 29
drag, startPoint x: 316, startPoint y: 37, endPoint x: 89, endPoint y: 33, distance: 227.2
click at [88, 33] on div "Spark Admin. This page is ready Spark Admin Dashboard Users More views Dashboar…" at bounding box center [433, 213] width 720 height 426
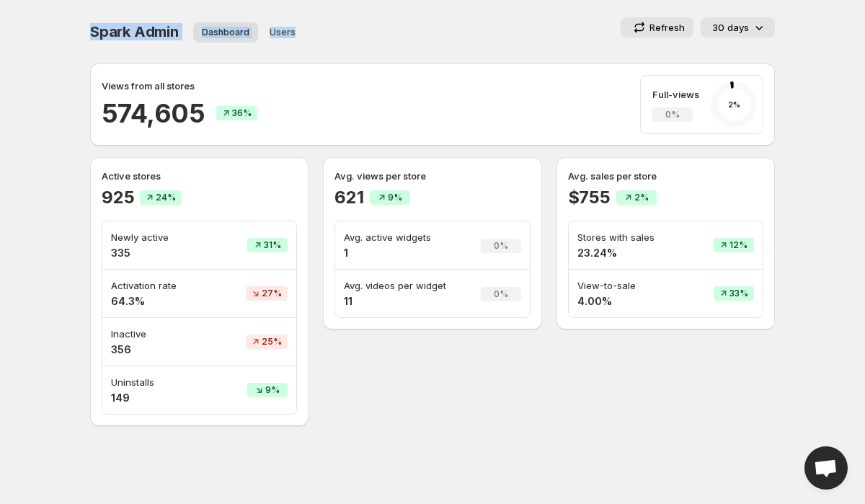
click at [105, 33] on span "Spark Admin" at bounding box center [134, 31] width 89 height 17
click at [355, 31] on ul "Dashboard Users More views" at bounding box center [283, 32] width 187 height 20
drag, startPoint x: 355, startPoint y: 31, endPoint x: 60, endPoint y: 29, distance: 294.9
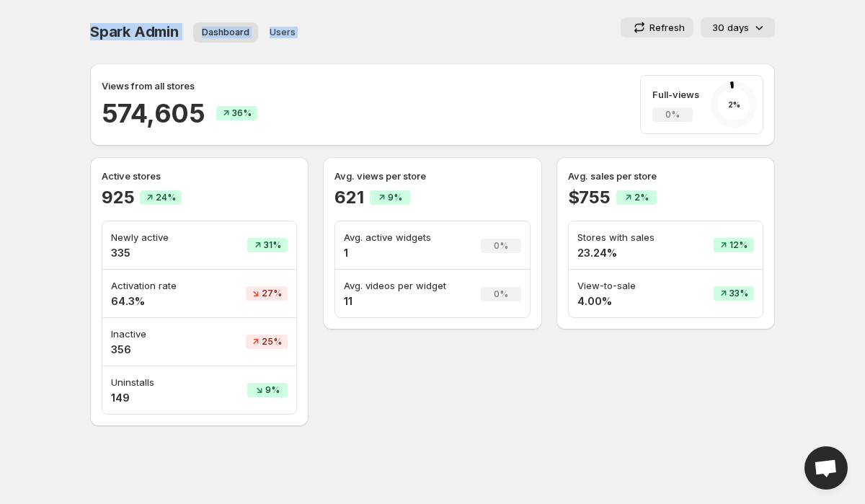
click at [60, 29] on body "Home Feeds Videos Subscription Settings Spark Admin. This page is ready Spark A…" at bounding box center [432, 252] width 865 height 504
click at [423, 4] on div "Spark Admin. This page is ready Spark Admin Dashboard Users More views Dashboar…" at bounding box center [432, 31] width 685 height 63
click at [382, 239] on p "Avg. active widgets" at bounding box center [401, 237] width 114 height 14
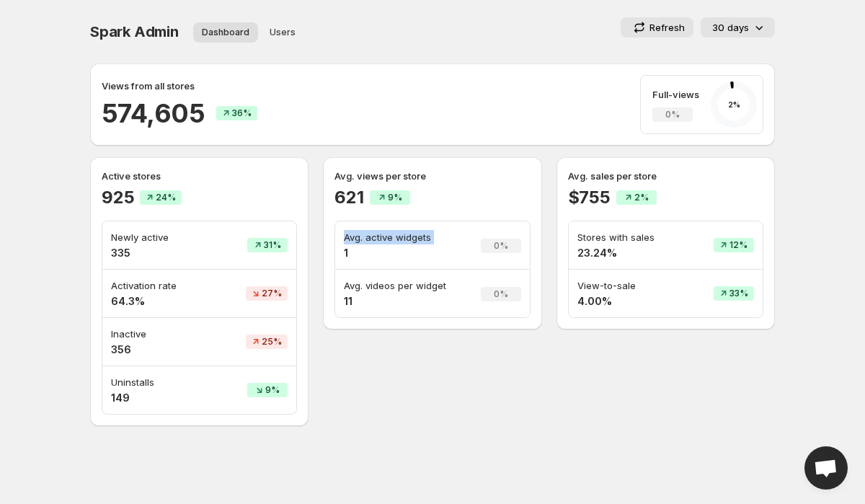
click at [694, 240] on td "12%" at bounding box center [726, 245] width 74 height 48
click at [583, 255] on h4 "23.24%" at bounding box center [629, 253] width 103 height 14
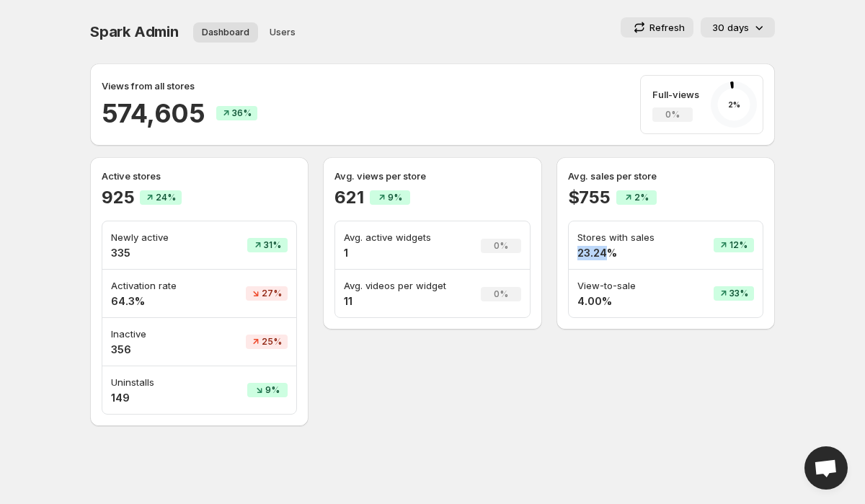
click at [583, 255] on h4 "23.24%" at bounding box center [629, 253] width 103 height 14
click at [611, 236] on p "Stores with sales" at bounding box center [629, 237] width 103 height 14
click at [650, 252] on h4 "23.24%" at bounding box center [629, 253] width 103 height 14
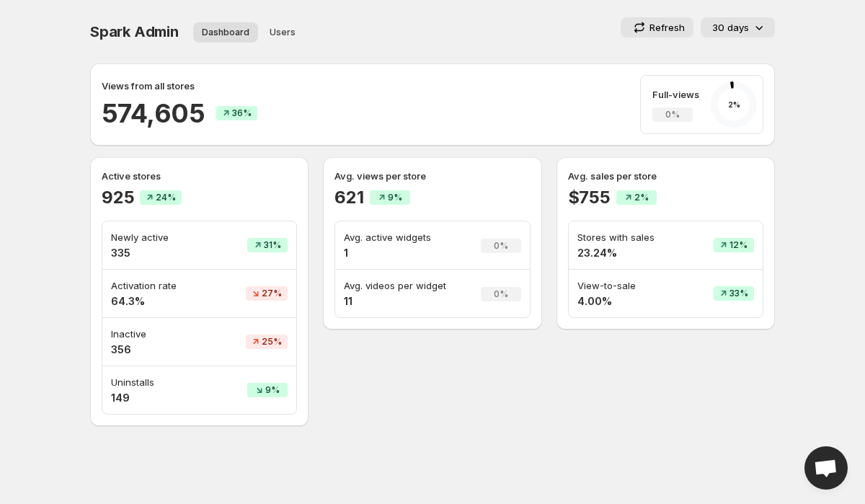
click at [614, 296] on h4 "4.00%" at bounding box center [629, 301] width 103 height 14
click at [625, 288] on p "View-to-sale" at bounding box center [629, 285] width 103 height 14
click at [100, 30] on span "Spark Admin" at bounding box center [134, 31] width 89 height 17
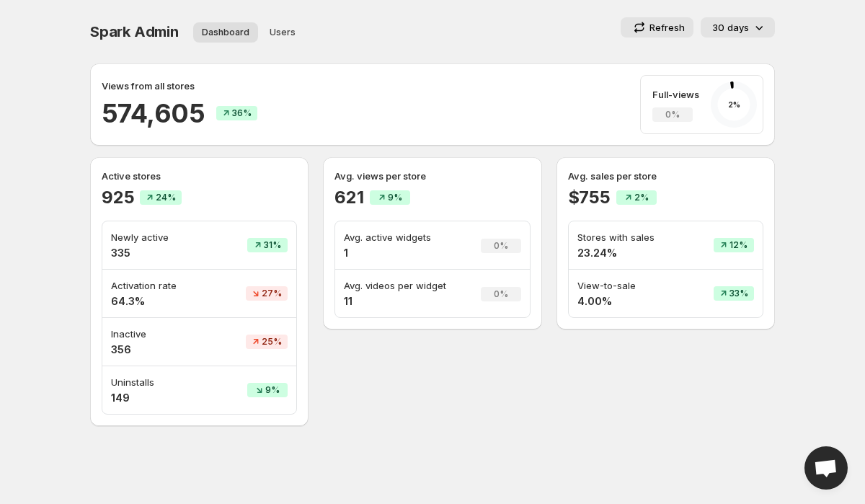
click at [100, 30] on span "Spark Admin" at bounding box center [134, 31] width 89 height 17
click at [383, 43] on div "Spark Admin Dashboard Users More views Dashboard Users More views Refresh 30 da…" at bounding box center [432, 31] width 685 height 29
click at [740, 34] on p "30 days" at bounding box center [730, 27] width 37 height 14
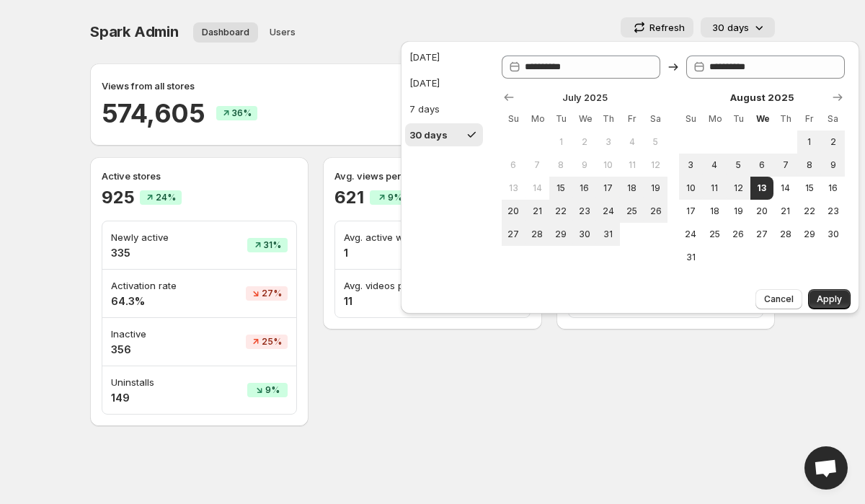
click at [754, 33] on icon at bounding box center [759, 27] width 14 height 14
